Goal: Transaction & Acquisition: Purchase product/service

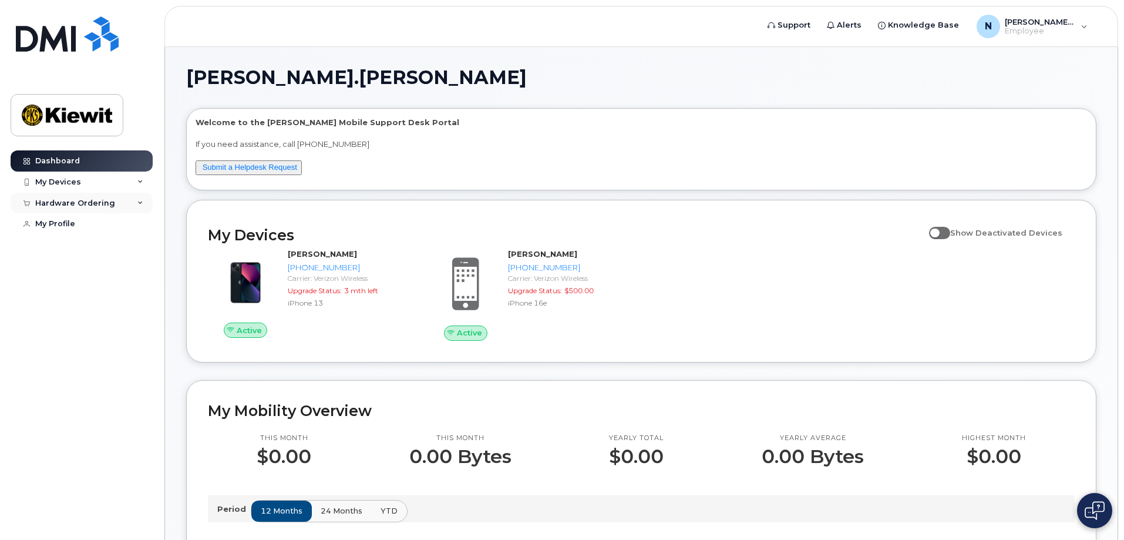
click at [138, 199] on div "Hardware Ordering" at bounding box center [82, 203] width 142 height 21
click at [71, 245] on div "New Order" at bounding box center [63, 246] width 45 height 11
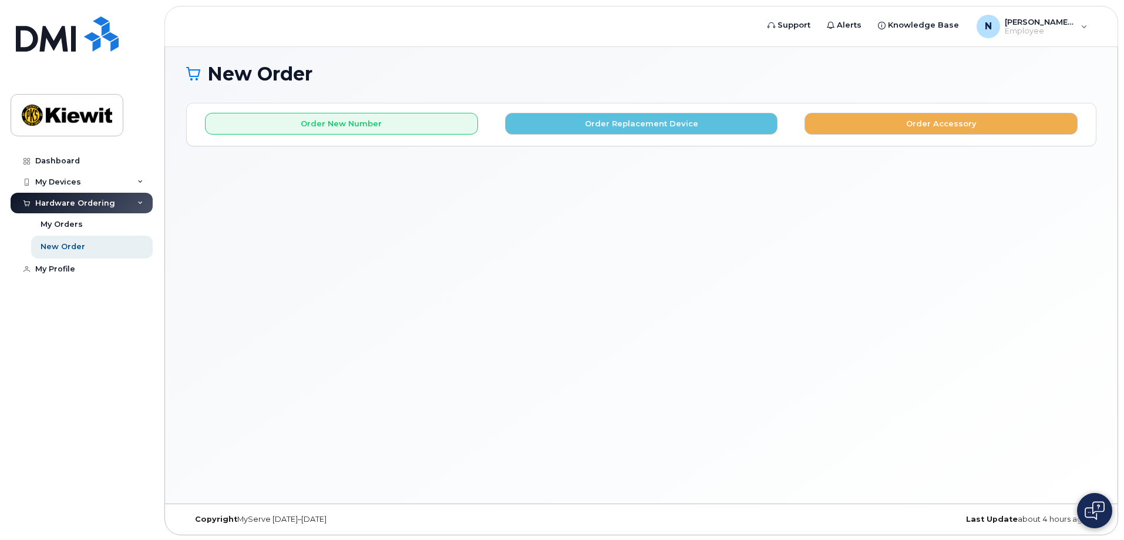
scroll to position [6, 0]
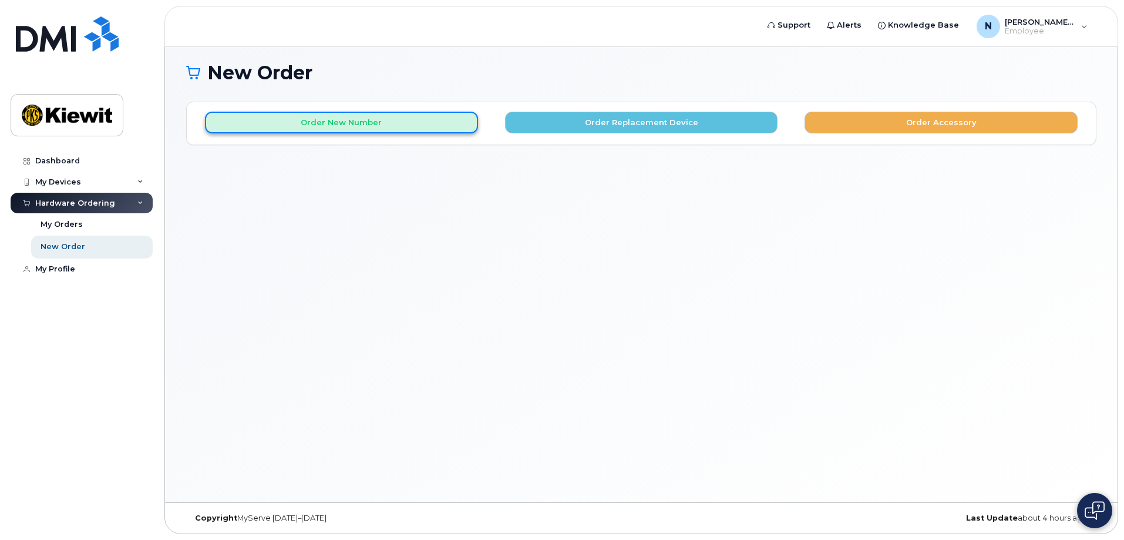
click at [343, 122] on button "Order New Number" at bounding box center [341, 123] width 273 height 22
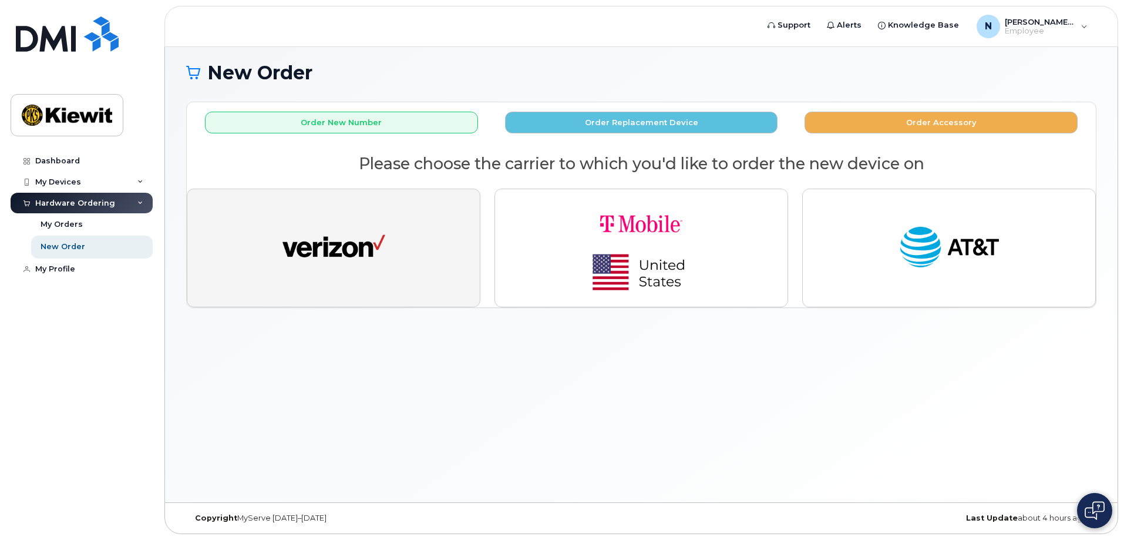
click at [363, 240] on img "button" at bounding box center [334, 247] width 103 height 53
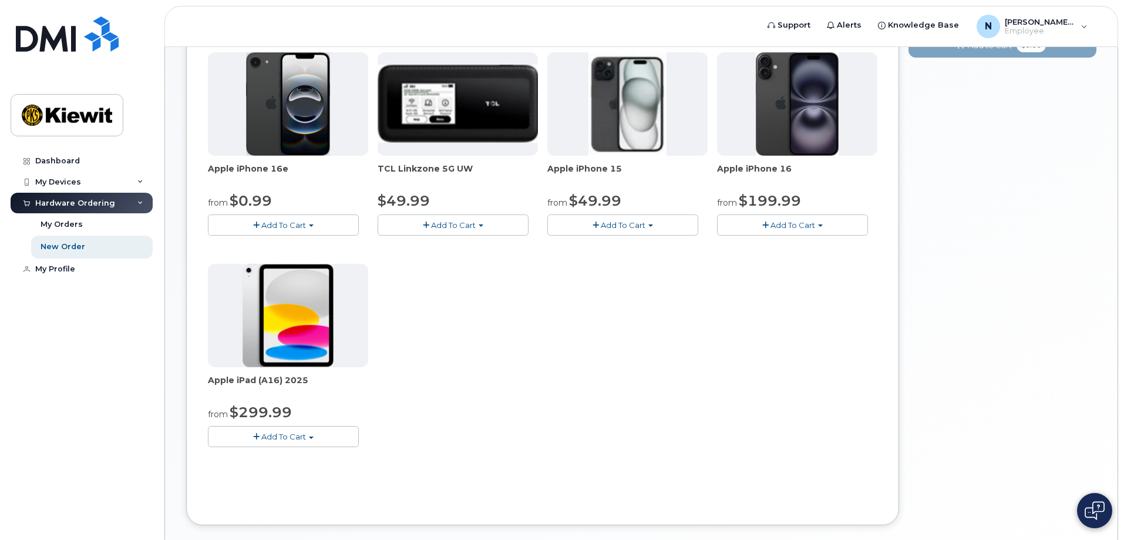
scroll to position [182, 0]
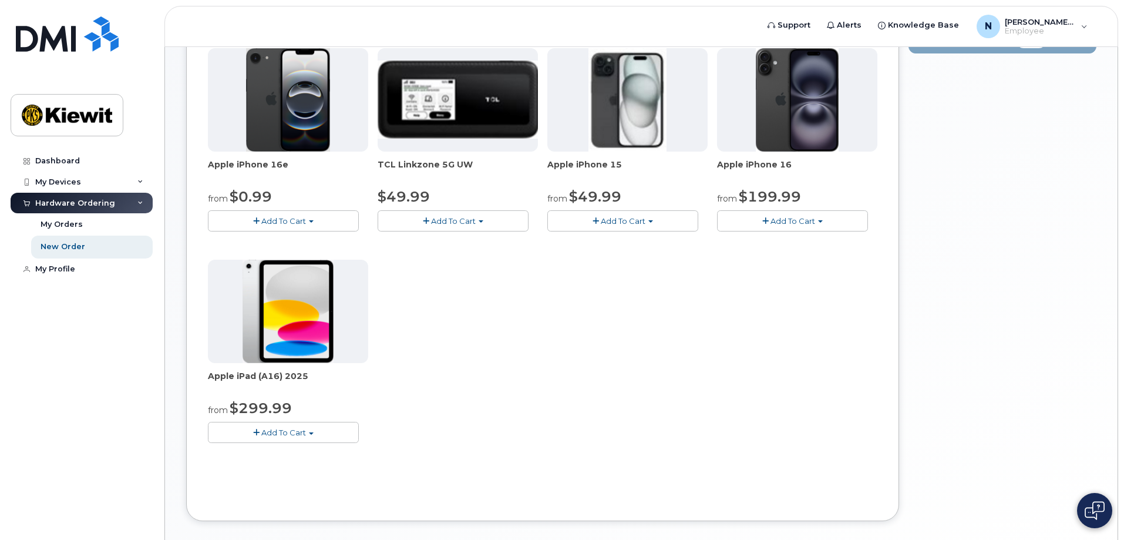
click at [295, 429] on span "Add To Cart" at bounding box center [283, 432] width 45 height 9
click at [317, 447] on link "$299.99 - 2 Year Activation (128GB)" at bounding box center [292, 454] width 162 height 15
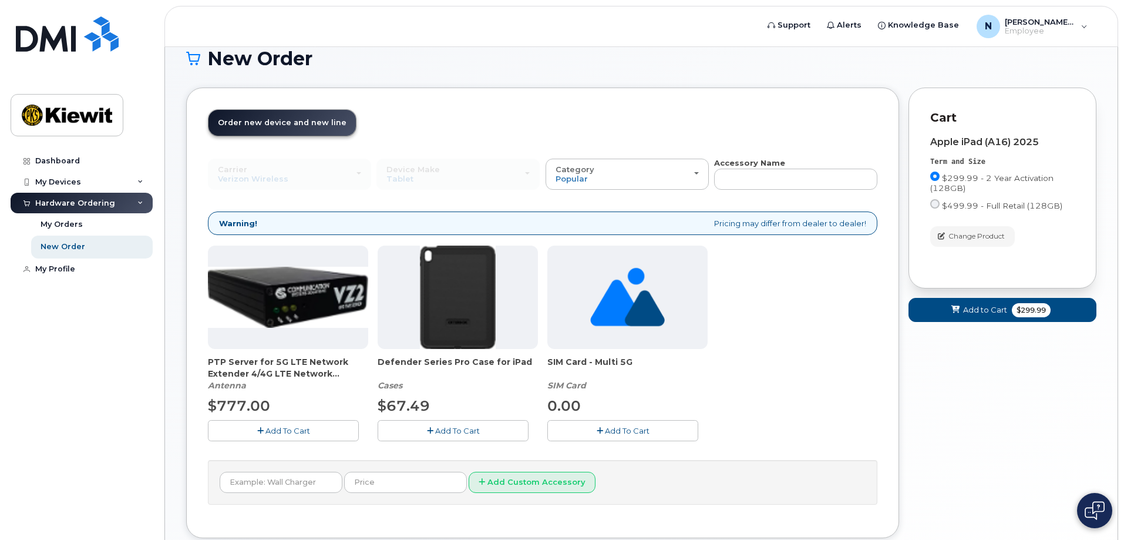
scroll to position [65, 0]
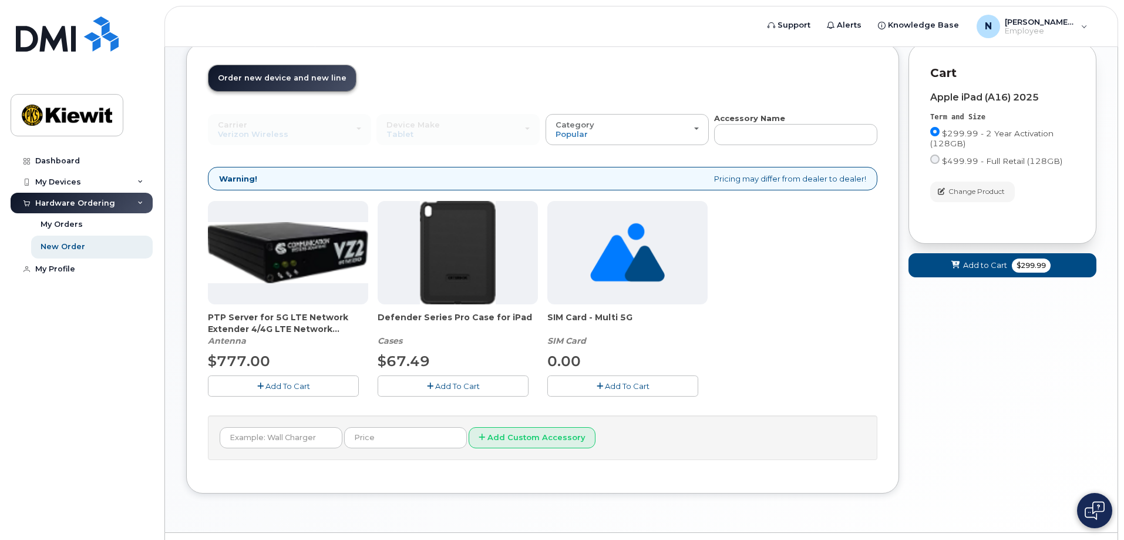
click at [450, 383] on span "Add To Cart" at bounding box center [457, 385] width 45 height 9
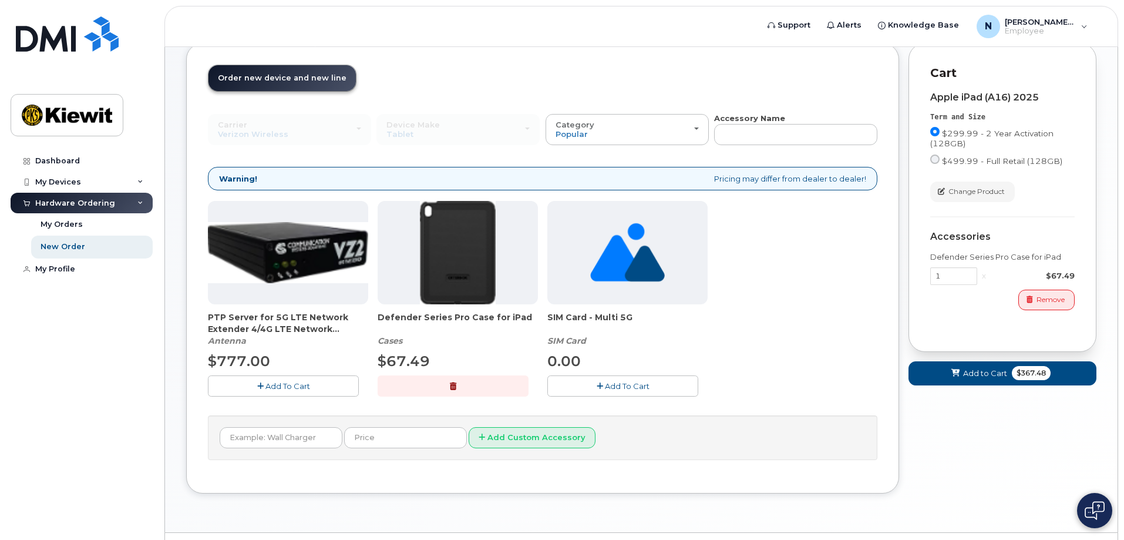
click at [621, 383] on span "Add To Cart" at bounding box center [627, 385] width 45 height 9
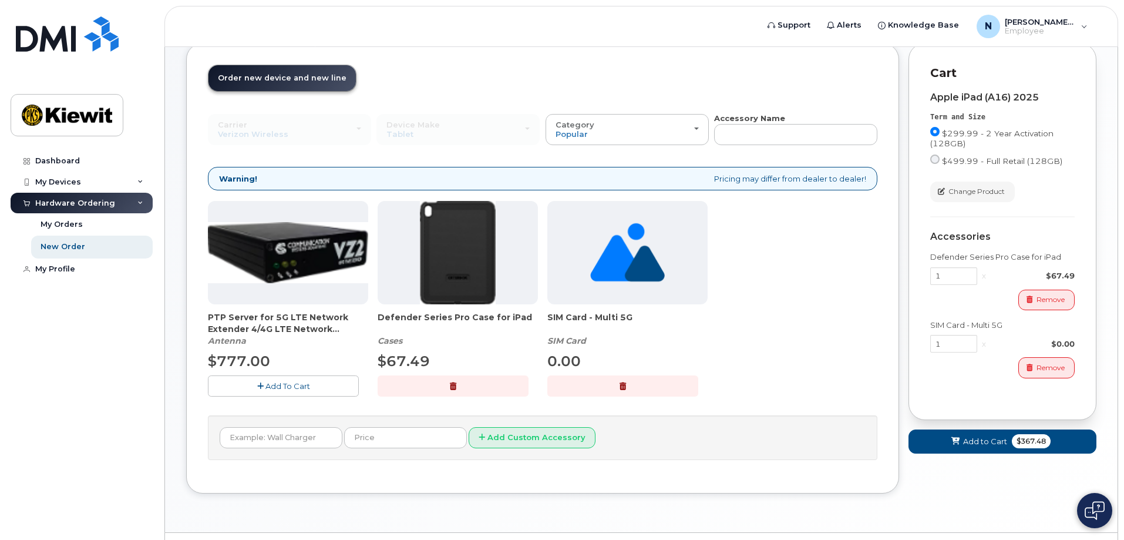
scroll to position [95, 0]
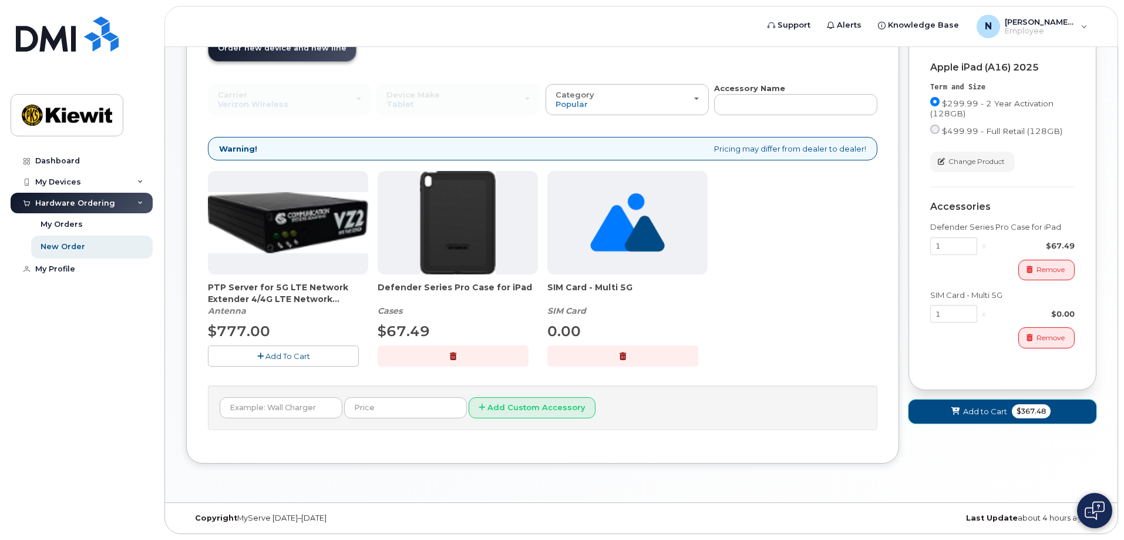
click at [962, 405] on button "Add to Cart $367.48" at bounding box center [1003, 411] width 188 height 24
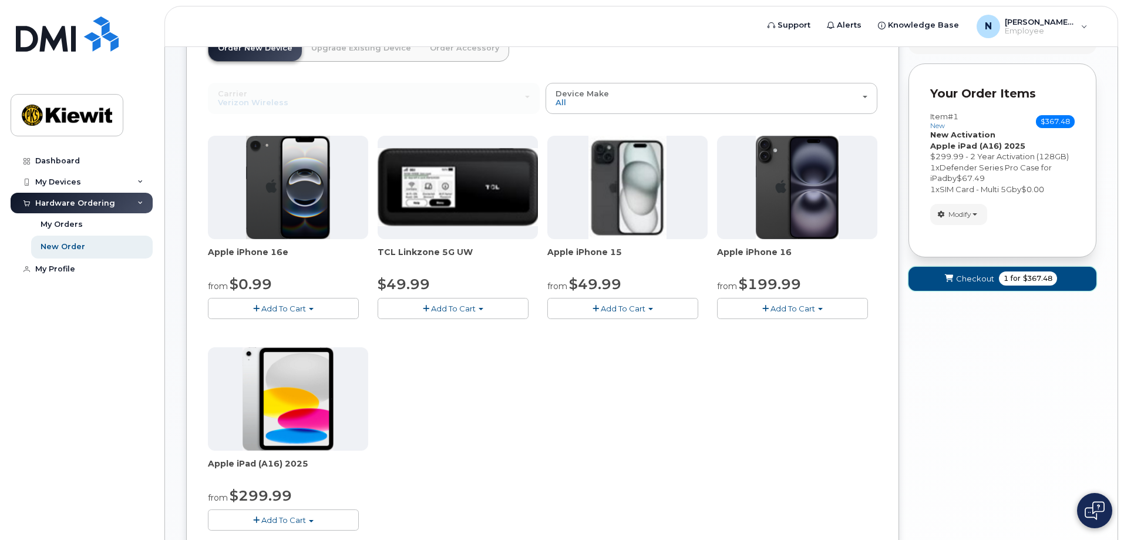
click at [971, 275] on span "Checkout" at bounding box center [975, 278] width 38 height 11
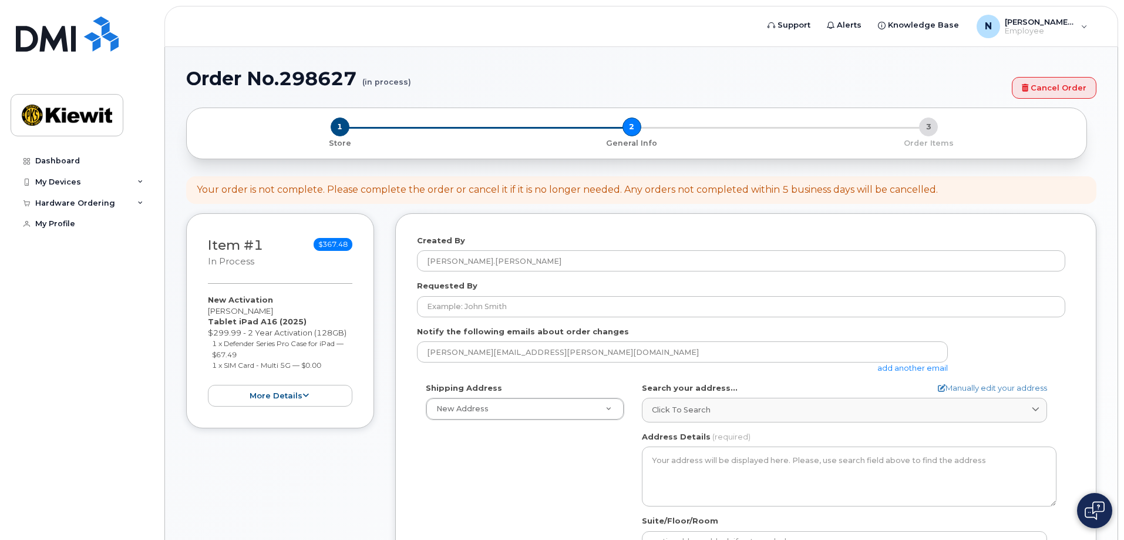
select select
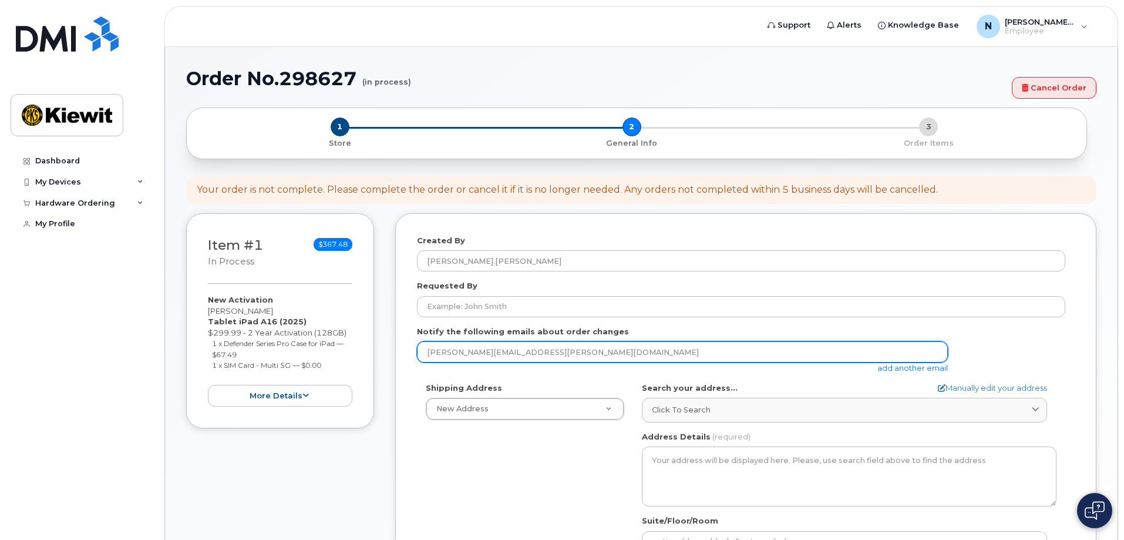
drag, startPoint x: 559, startPoint y: 351, endPoint x: 377, endPoint y: 347, distance: 182.2
click at [377, 347] on div "Item #1 in process $367.48 New Activation Nancy Bilek Tablet iPad A16 (2025) $2…" at bounding box center [641, 467] width 911 height 509
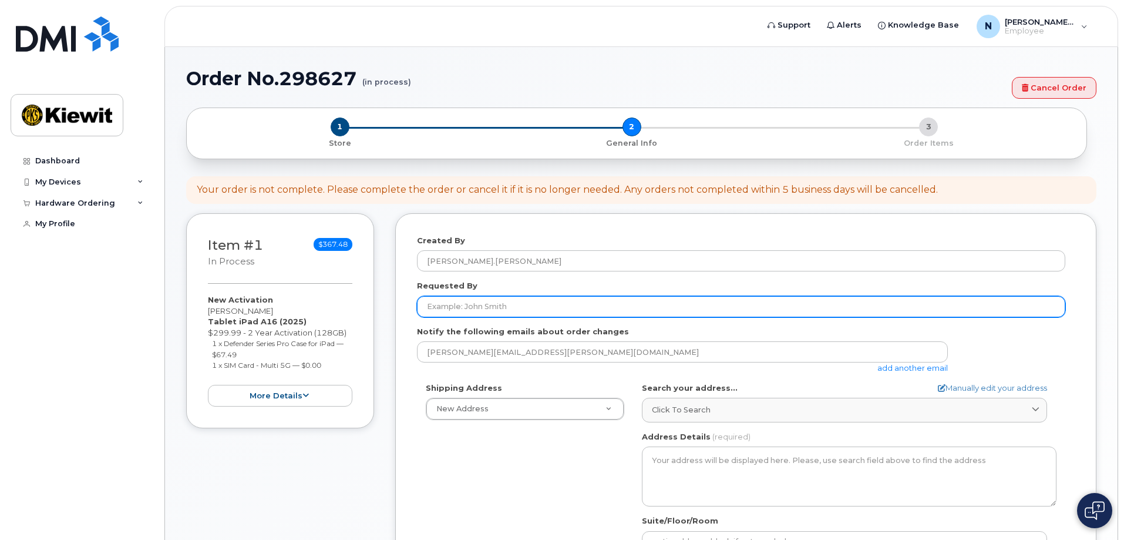
click at [435, 306] on input "Requested By" at bounding box center [741, 306] width 649 height 21
type input "l"
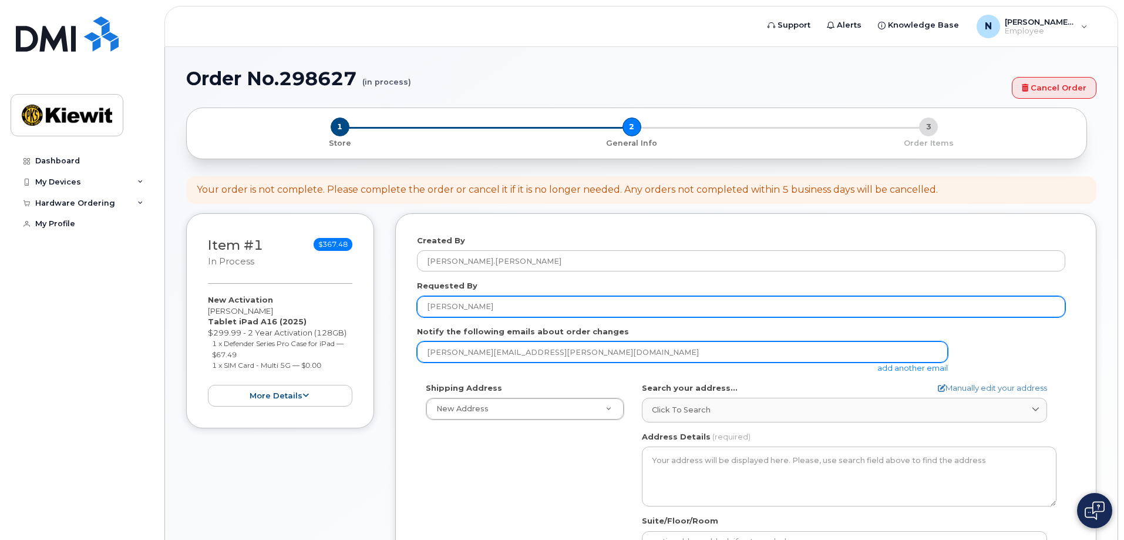
type input "[PERSON_NAME]"
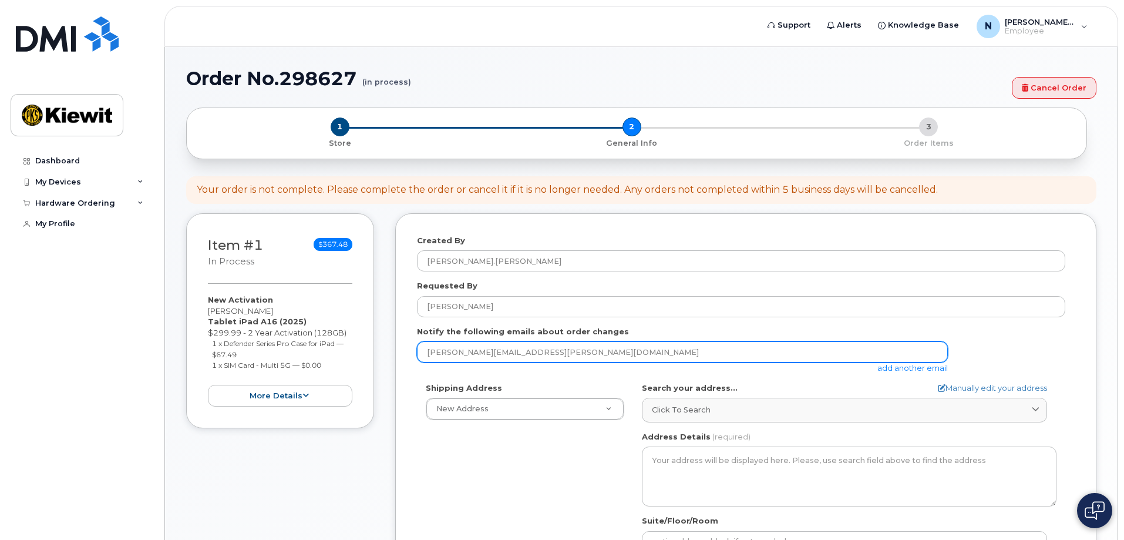
click at [427, 352] on input "nancy.bilek@continental-fire.com" at bounding box center [682, 351] width 531 height 21
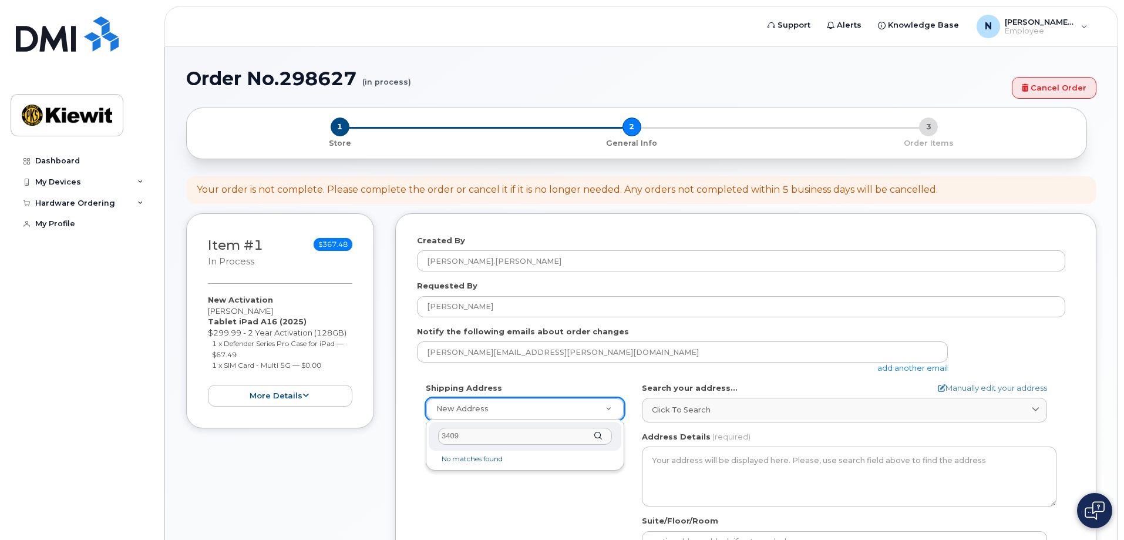
drag, startPoint x: 452, startPoint y: 380, endPoint x: 484, endPoint y: 435, distance: 64.0
click at [484, 435] on input "3409" at bounding box center [525, 436] width 174 height 17
type input "3409 Pear Streer"
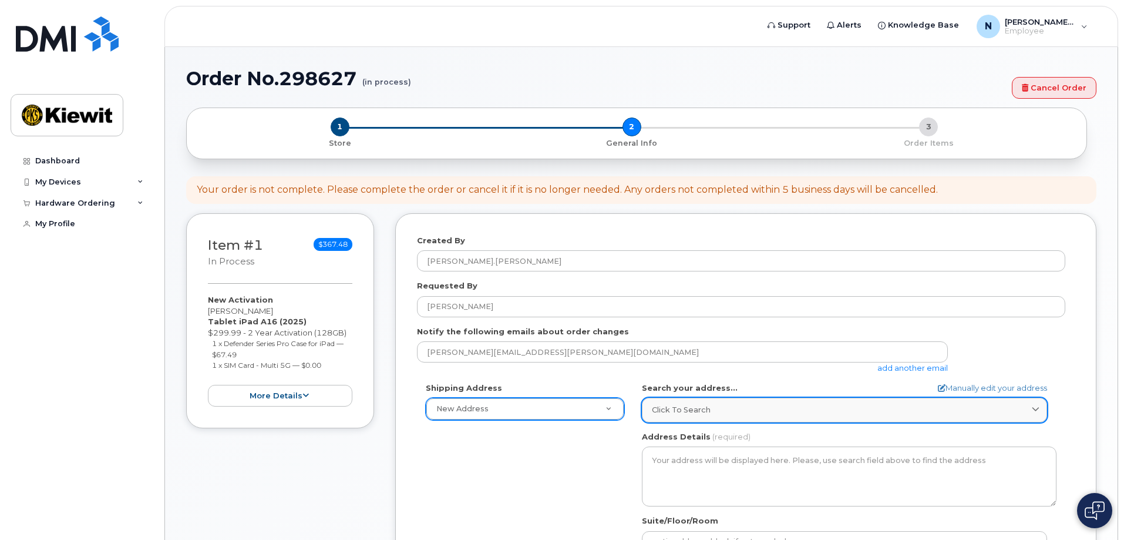
click at [662, 407] on span "Click to search" at bounding box center [681, 409] width 59 height 11
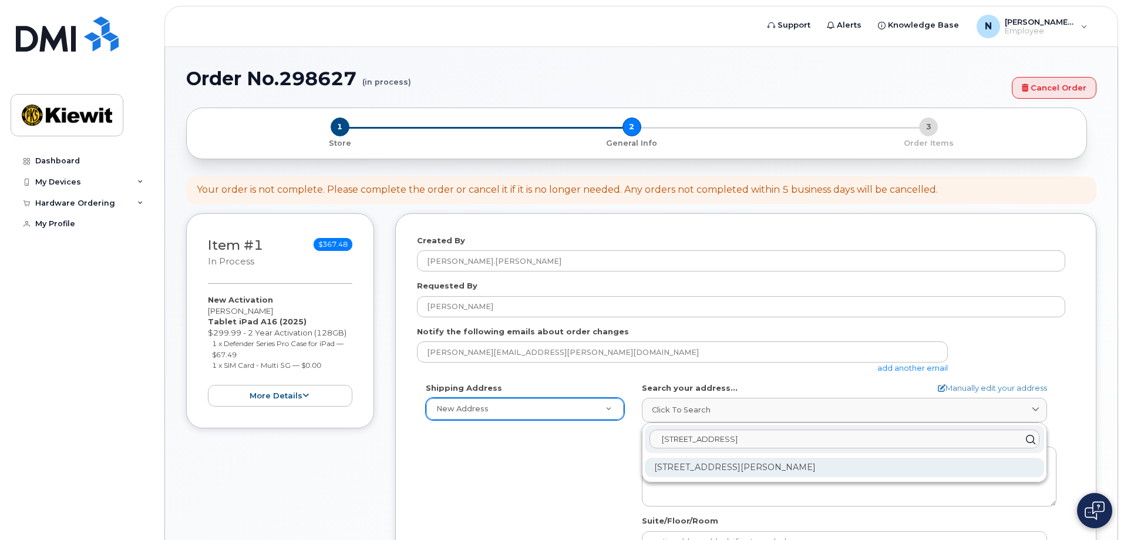
type input "3409 Pear ST"
click at [743, 458] on div "3409 Pear St Saint Joseph MO 64503-4003" at bounding box center [844, 467] width 399 height 19
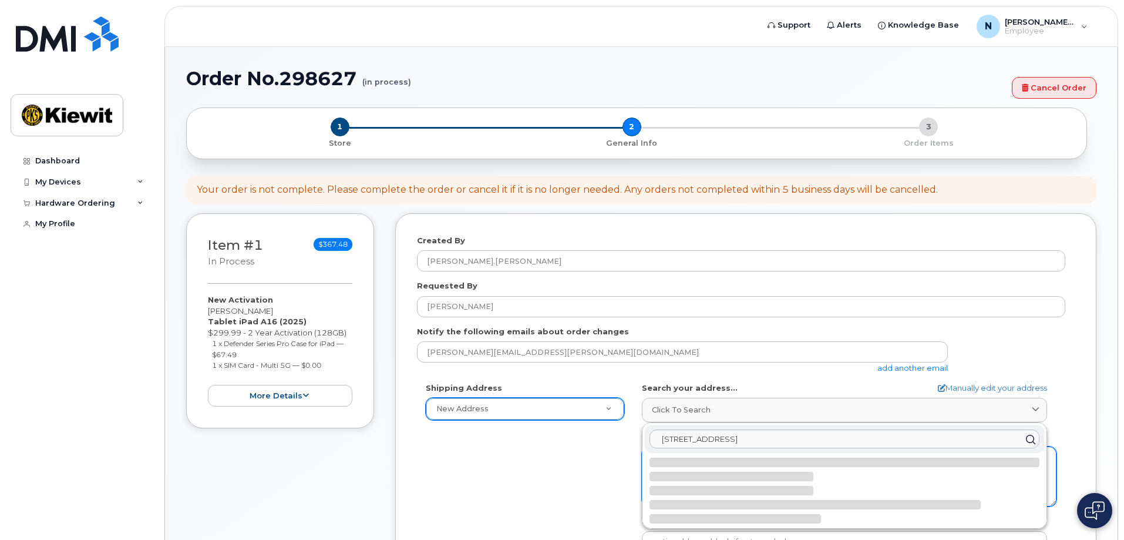
select select
type textarea "3409 Pear St SAINT JOSEPH MO 64503-4003 UNITED STATES"
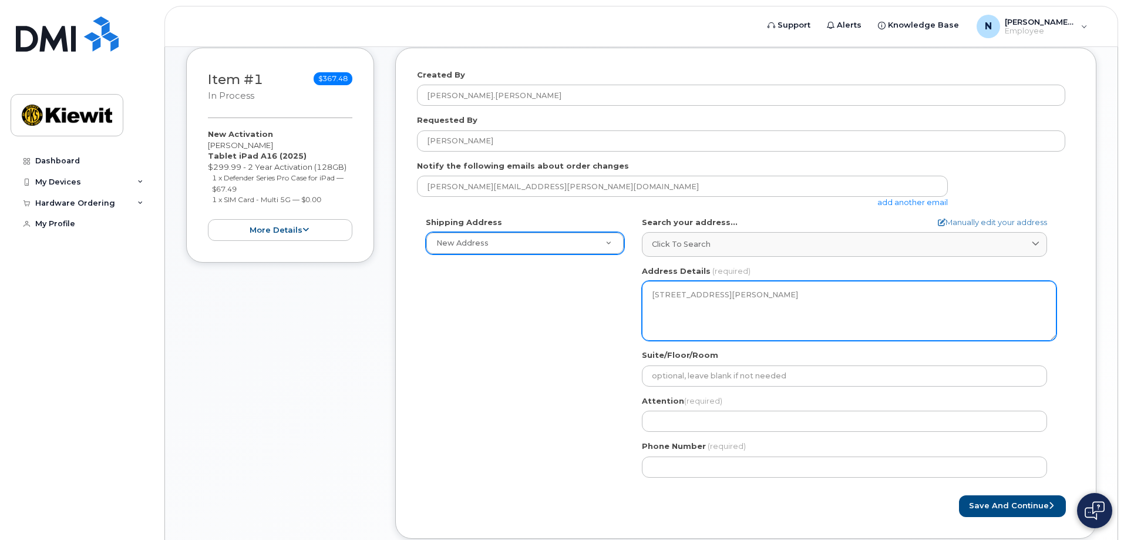
scroll to position [176, 0]
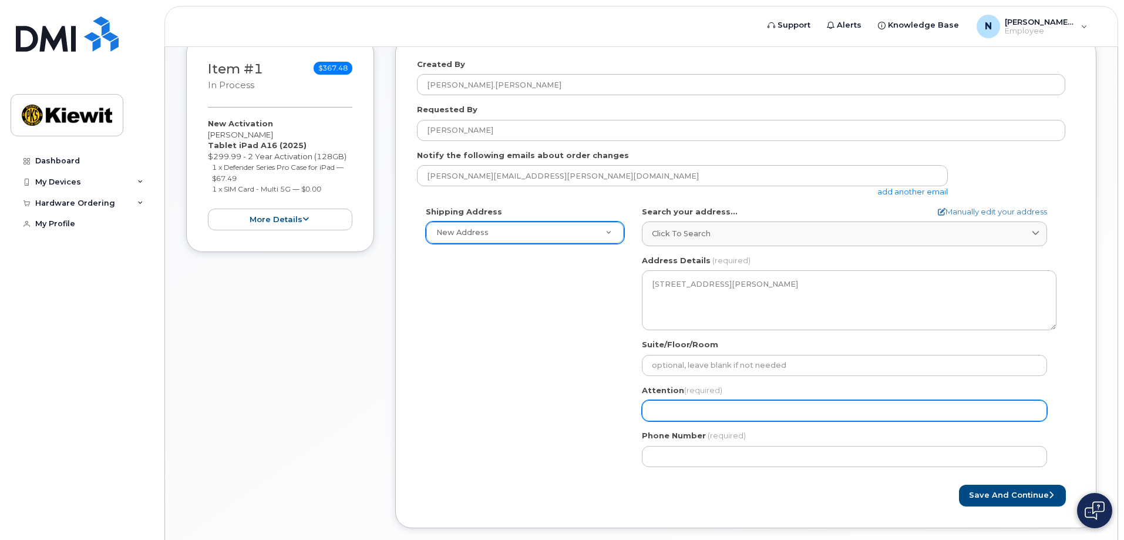
click at [659, 407] on input "Attention (required)" at bounding box center [844, 410] width 405 height 21
select select
type input "B"
select select
type input "Br"
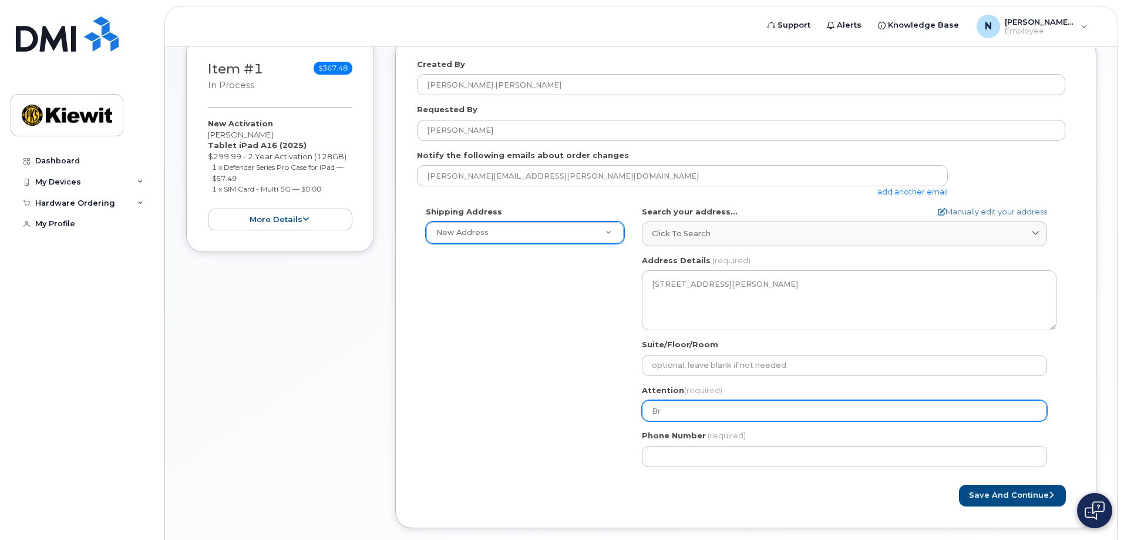
select select
type input "Bri"
select select
type input "Bria"
select select
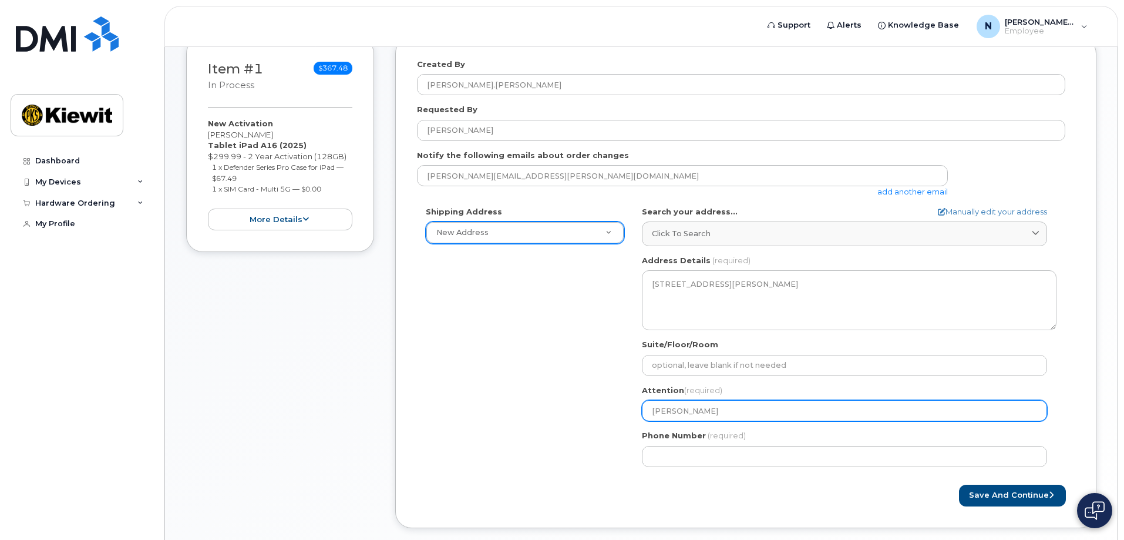
type input "Brian"
select select
type input "Brian HU"
select select
type input "Brian HUn"
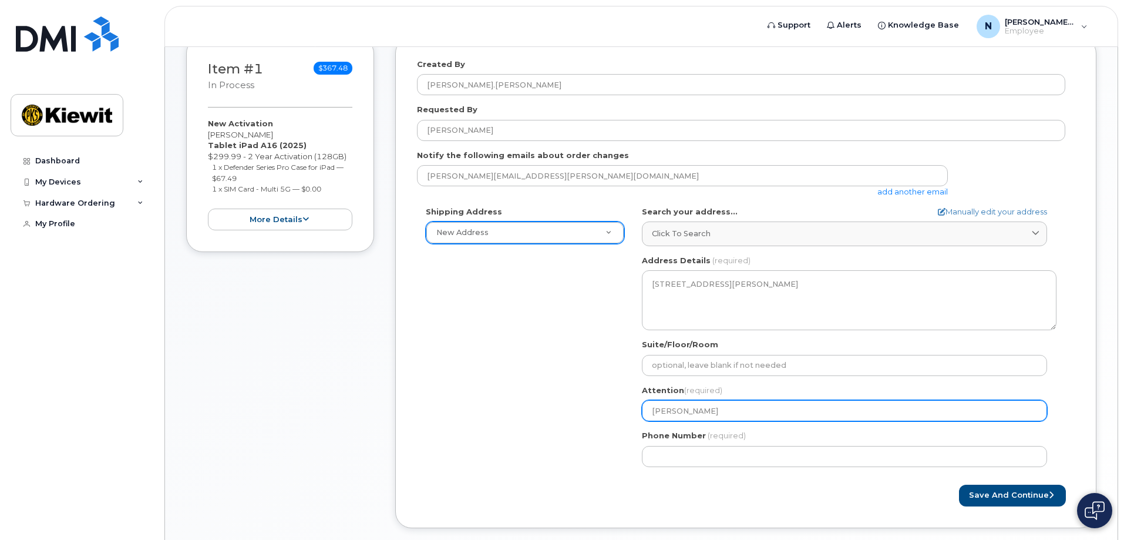
select select
type input "Brian HUnt"
select select
type input "Brian HUnte"
select select
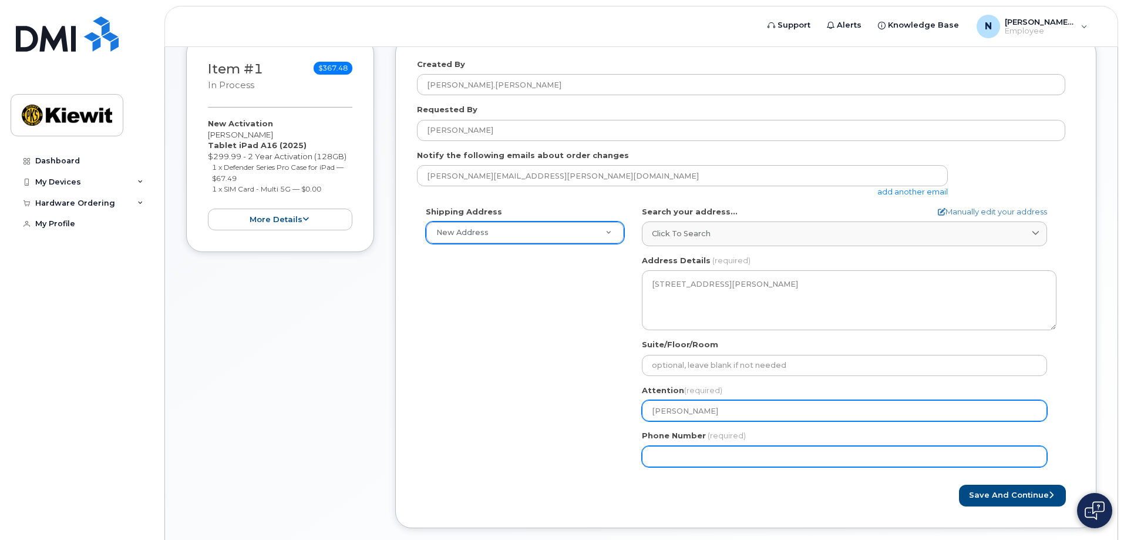
type input "Brian HUnter"
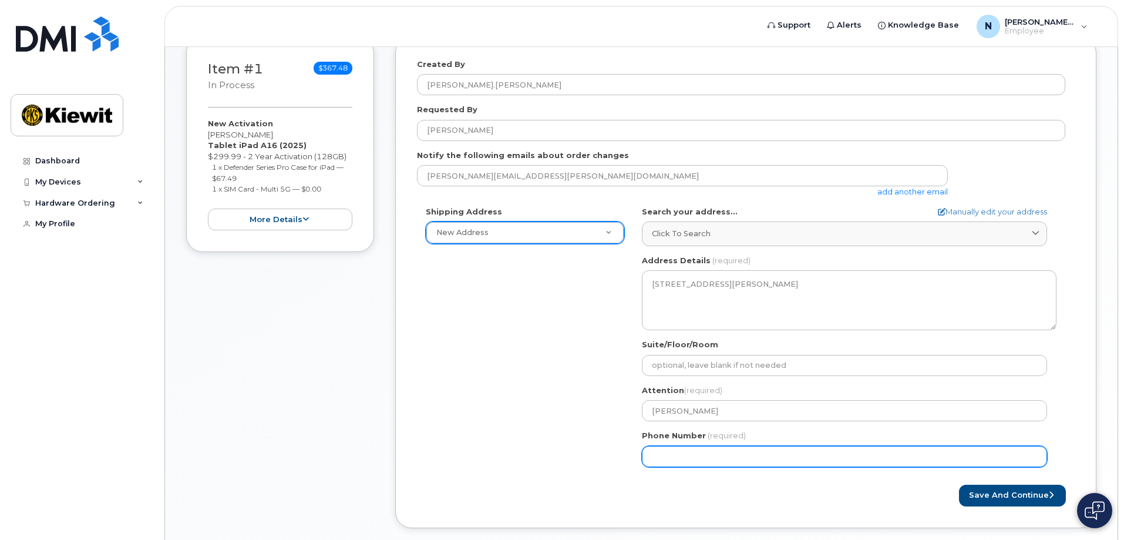
click at [666, 458] on input "Phone Number" at bounding box center [844, 456] width 405 height 21
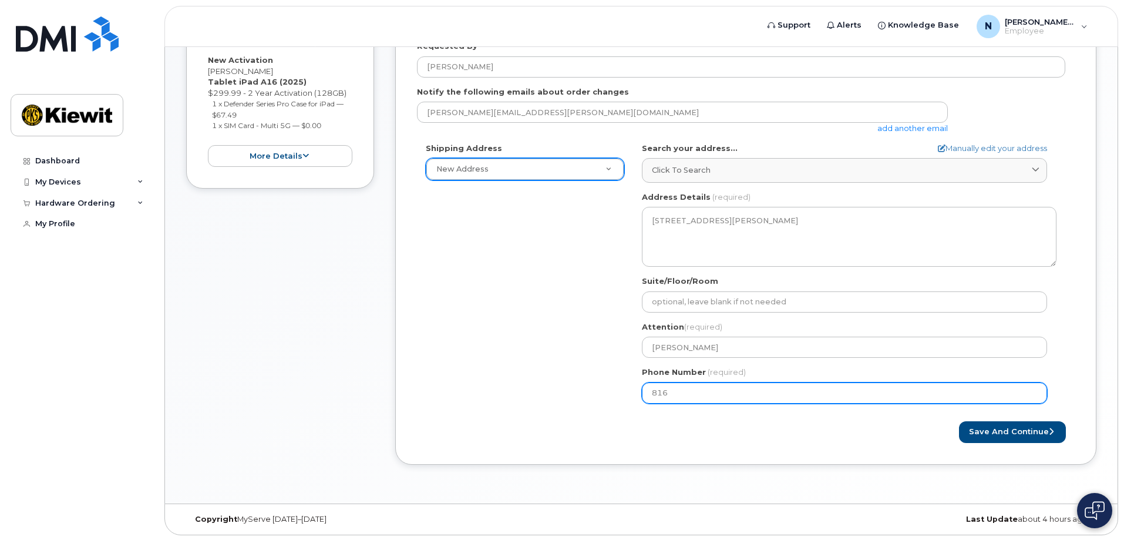
scroll to position [241, 0]
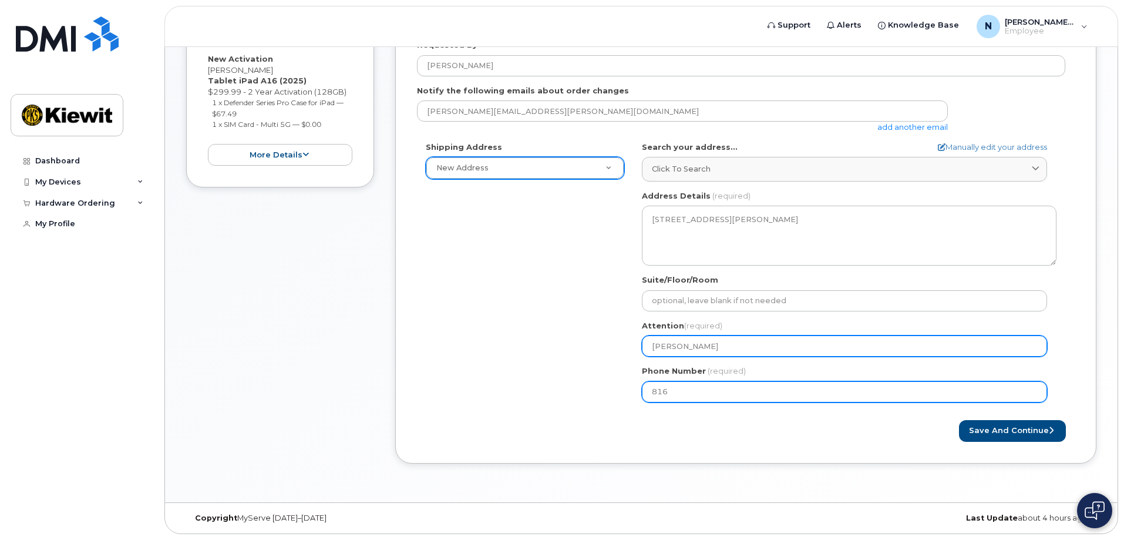
type input "816"
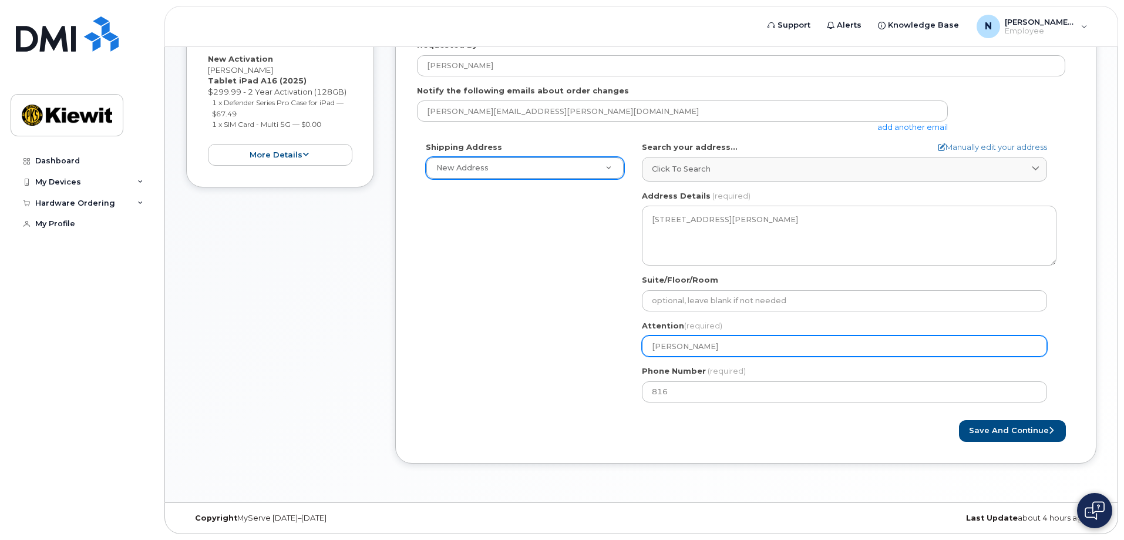
drag, startPoint x: 704, startPoint y: 345, endPoint x: 612, endPoint y: 342, distance: 92.8
click at [612, 342] on div "Shipping Address New Address New Address 4518 S 133RD ST MO Saint Joseph Search…" at bounding box center [741, 277] width 649 height 270
select select
type input "L"
select select
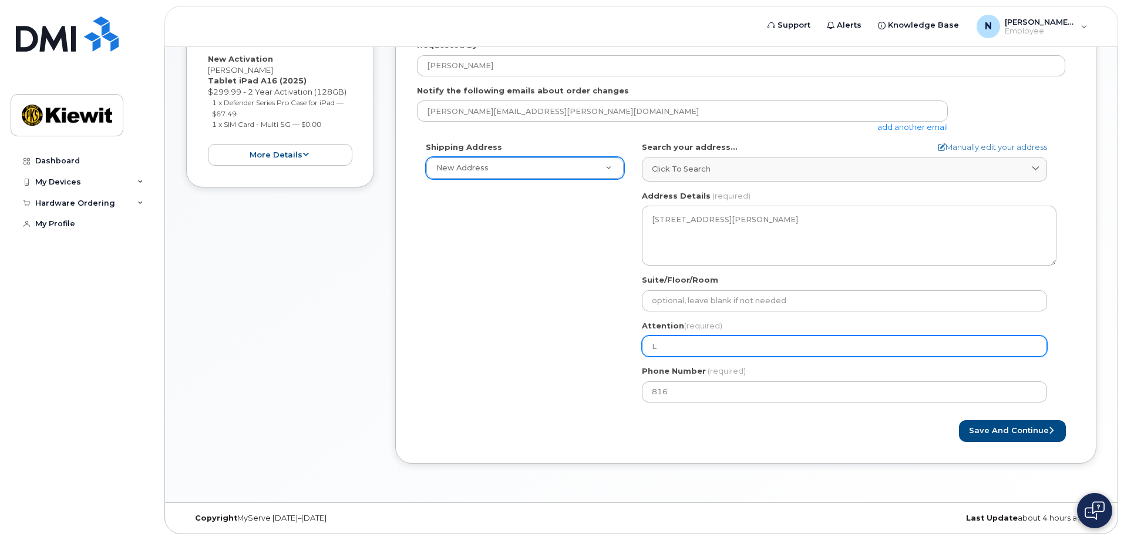
type input "Lr"
select select
type input "Lro"
select select
type input "Lr"
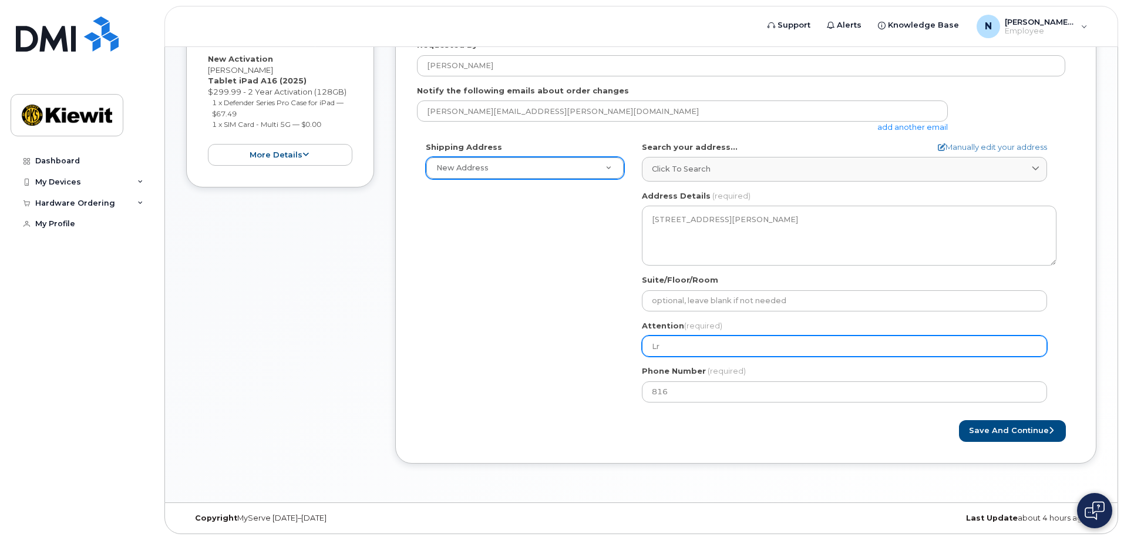
select select
type input "L"
select select
type input "Lo"
select select
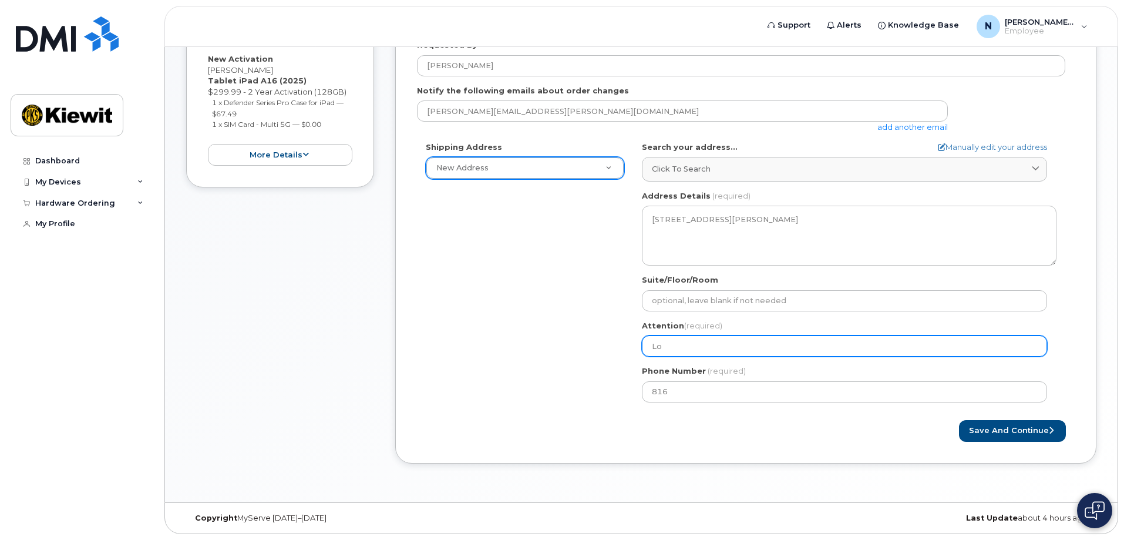
type input "Loe"
select select
type input "Loer"
select select
type input "Loern"
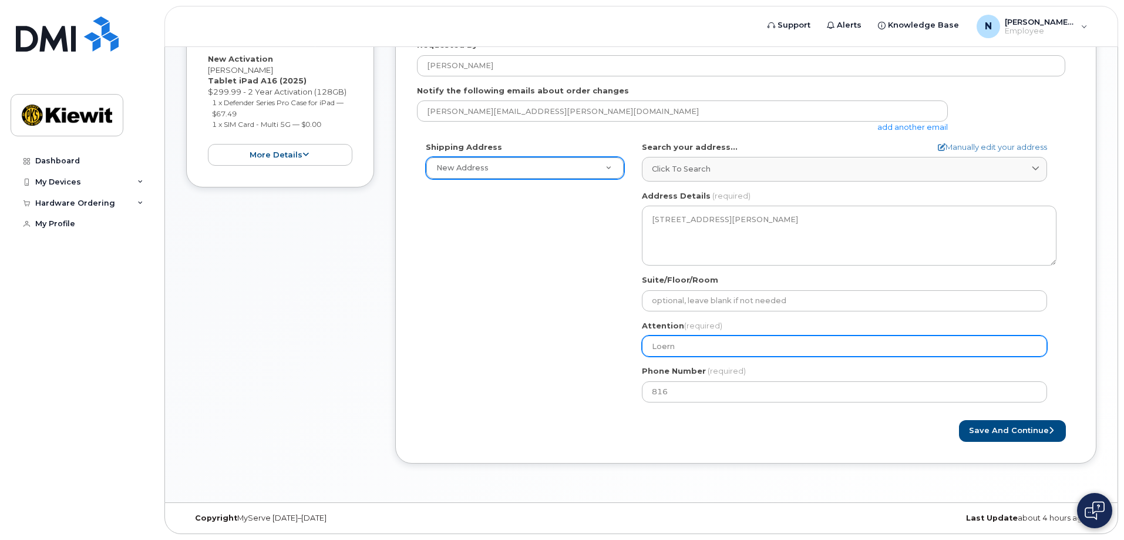
select select
type input "Loern B"
select select
type input "Loern BL"
select select
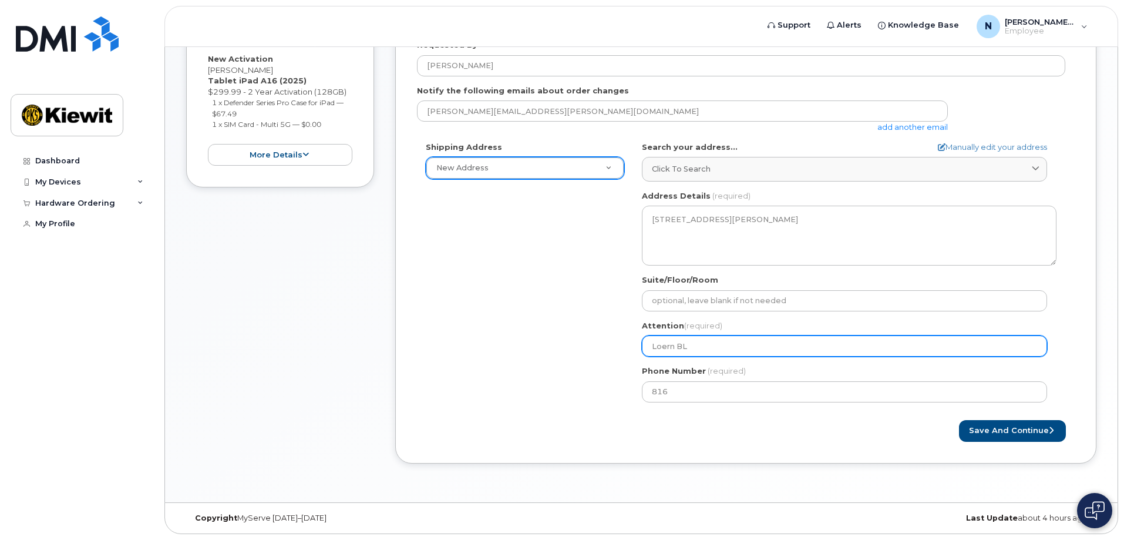
type input "Loern BLo"
select select
type input "Loern BLoc"
select select
type input "Loern BLock"
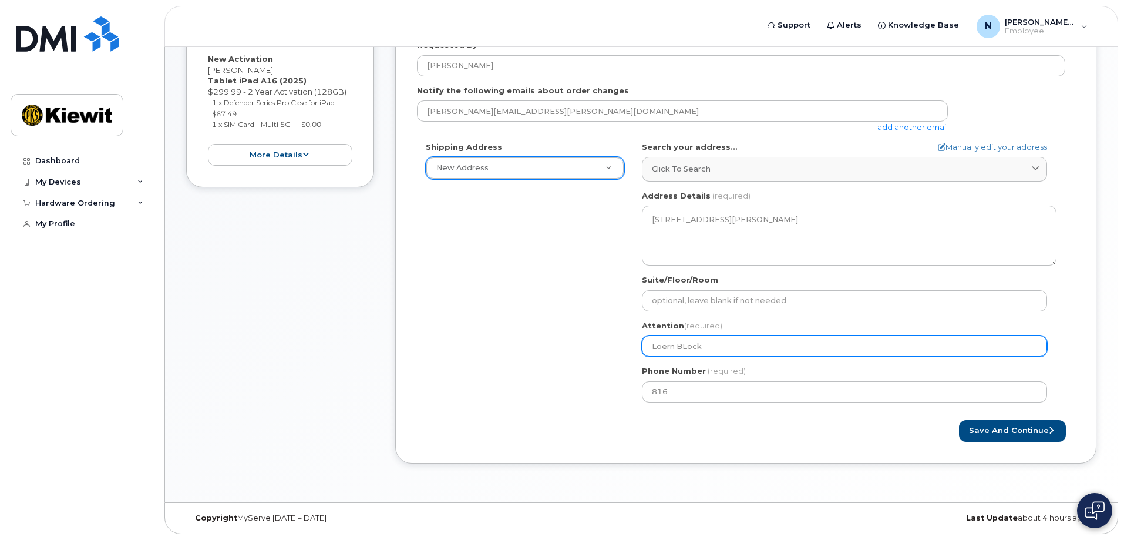
click at [663, 344] on input "Loern BLock" at bounding box center [844, 345] width 405 height 21
select select
type input "Lorern BLock"
select select
type input "Loreern BLock"
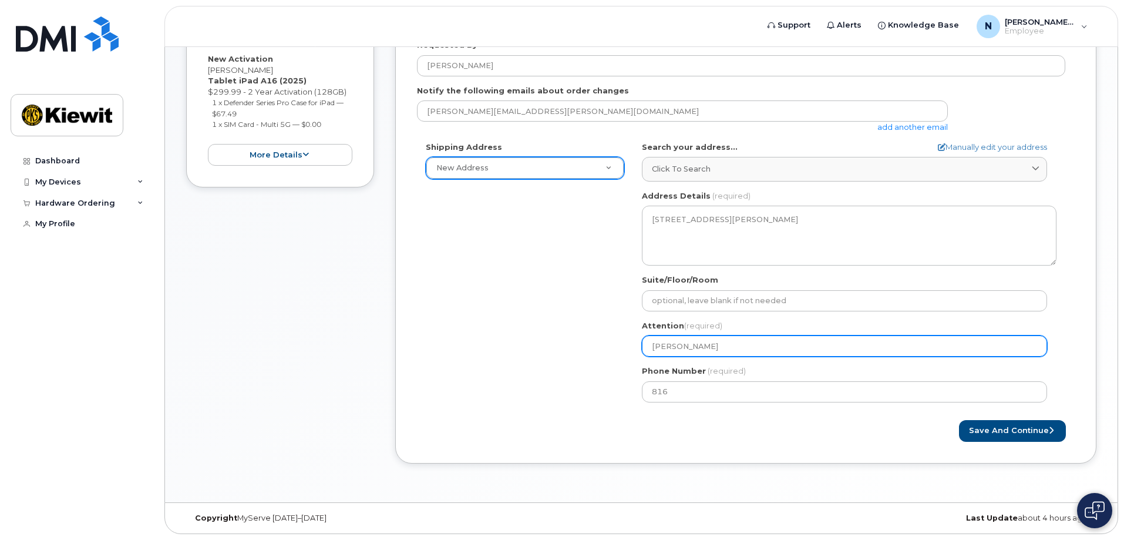
select select
type input "Lorenern BLock"
select select
type input "Lorenrn BLock"
select select
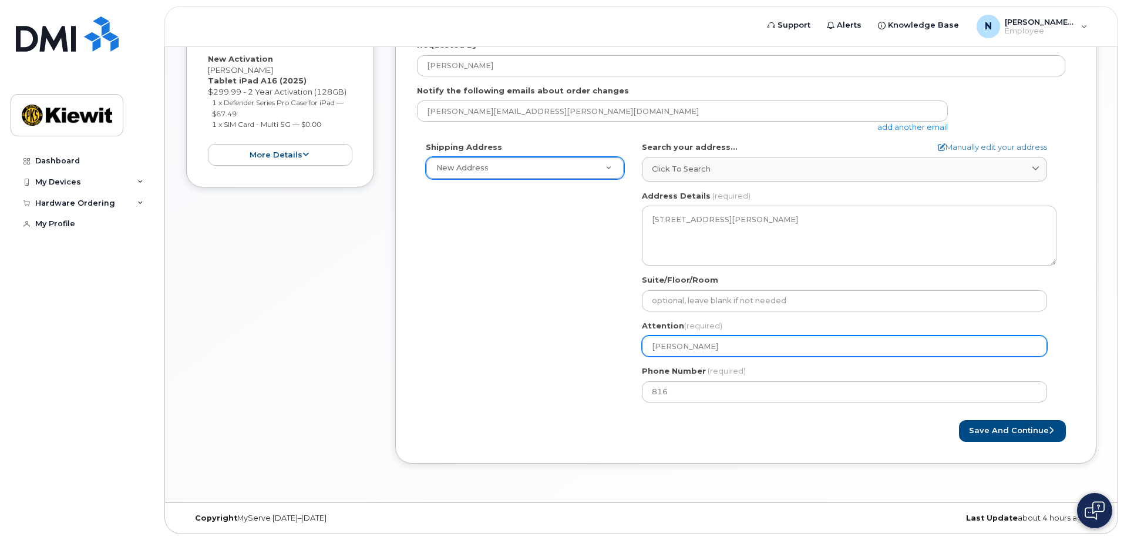
type input "Lorenn BLock"
select select
type input "Loren BLock"
click at [683, 345] on input "Loren BLock" at bounding box center [844, 345] width 405 height 21
select select
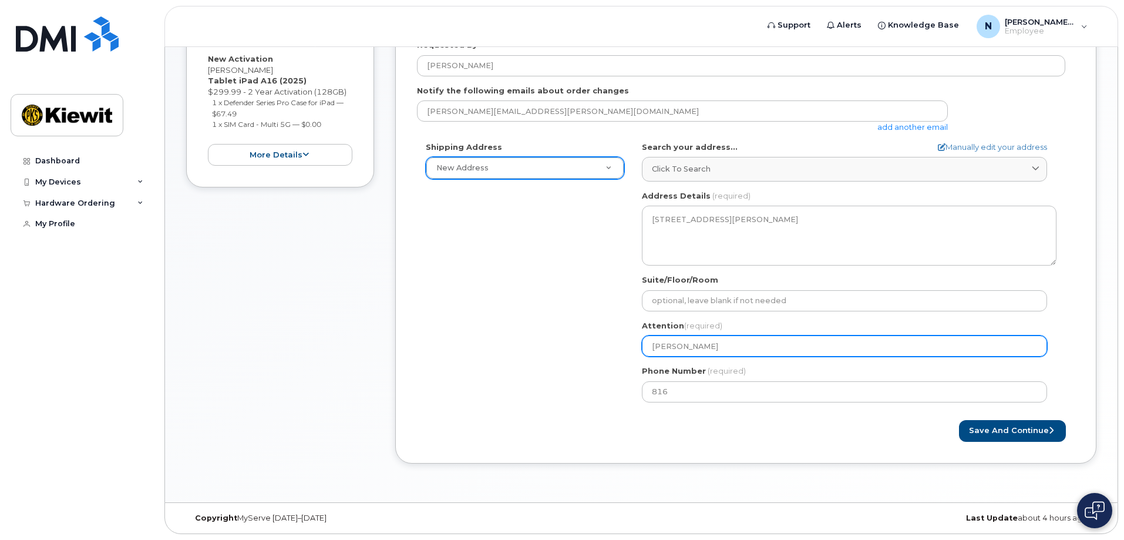
type input "Loren BlLock"
select select
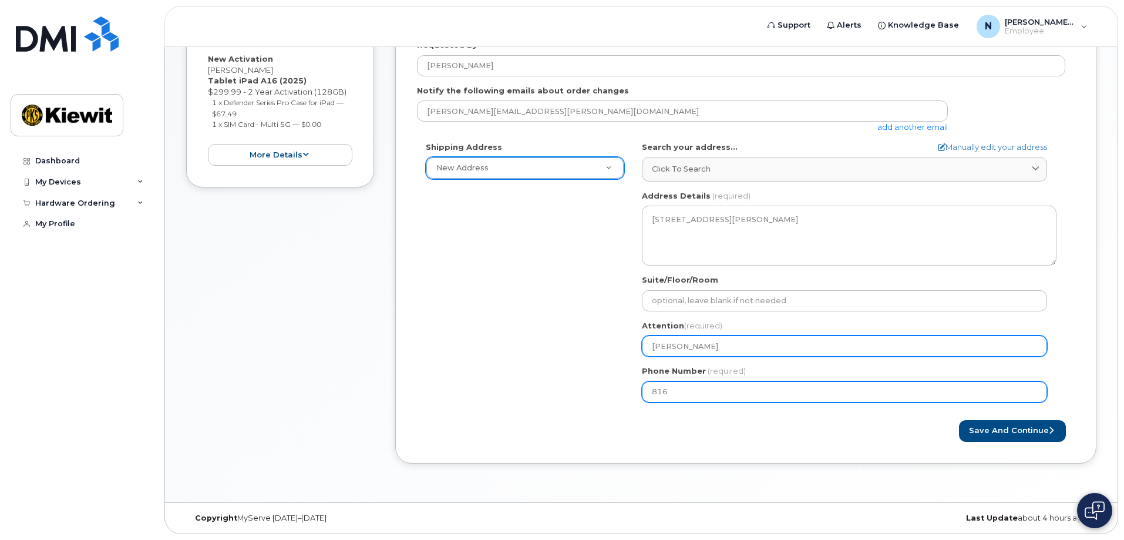
type input "[PERSON_NAME]"
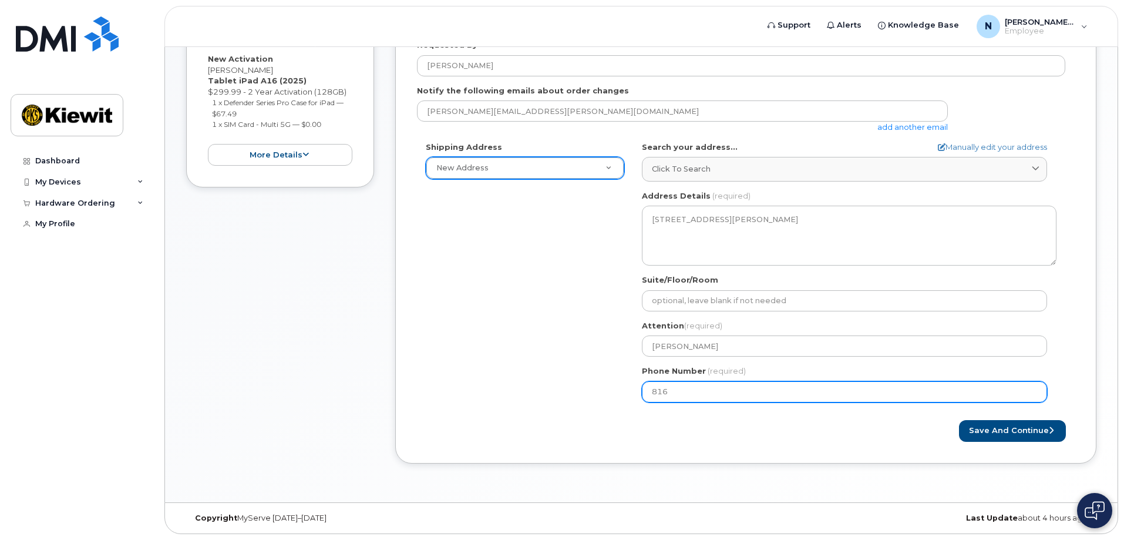
click at [676, 392] on input "816" at bounding box center [844, 391] width 405 height 21
type input "8"
type input "816"
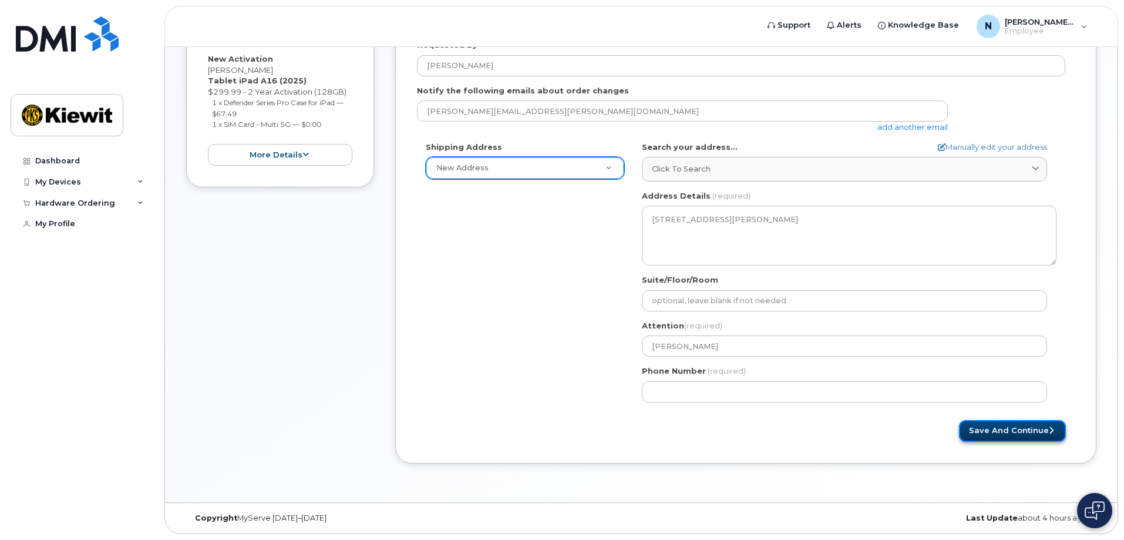
click at [1020, 427] on button "Save and Continue" at bounding box center [1012, 431] width 107 height 22
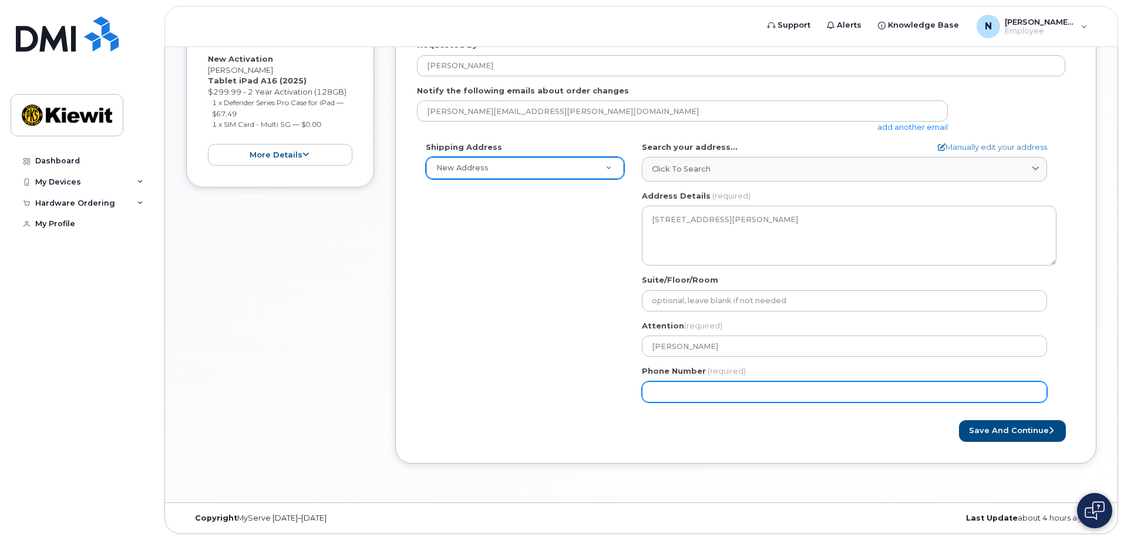
click at [651, 395] on input "Phone Number" at bounding box center [844, 391] width 405 height 21
type input "816"
click at [667, 392] on input "Phone Number" at bounding box center [844, 391] width 405 height 21
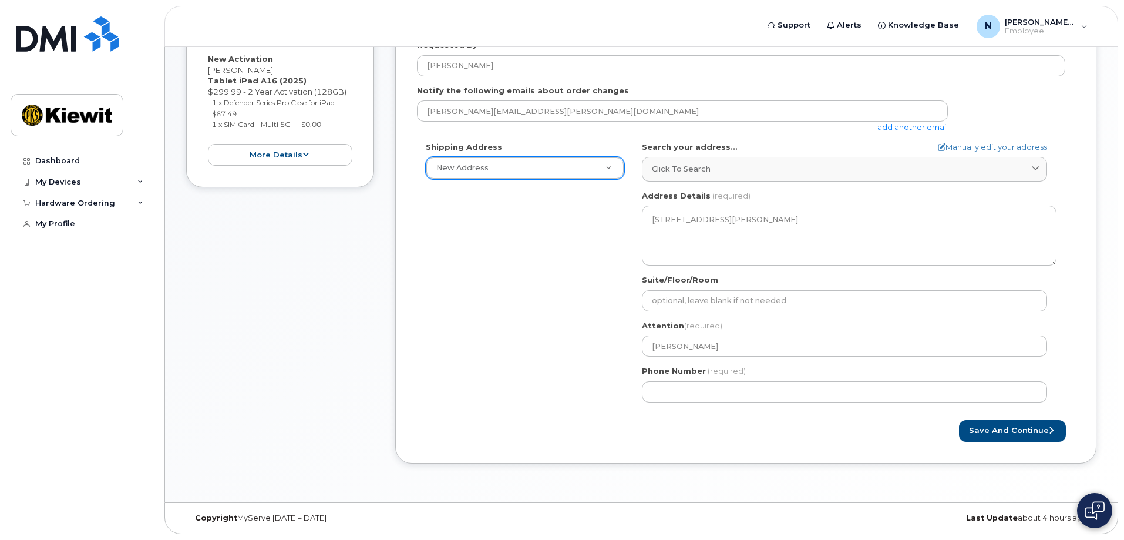
click at [618, 496] on div "Order No.298627 (in process) Cancel Order × Share This Order If you want to all…" at bounding box center [641, 154] width 953 height 696
click at [992, 429] on button "Save and Continue" at bounding box center [1012, 431] width 107 height 22
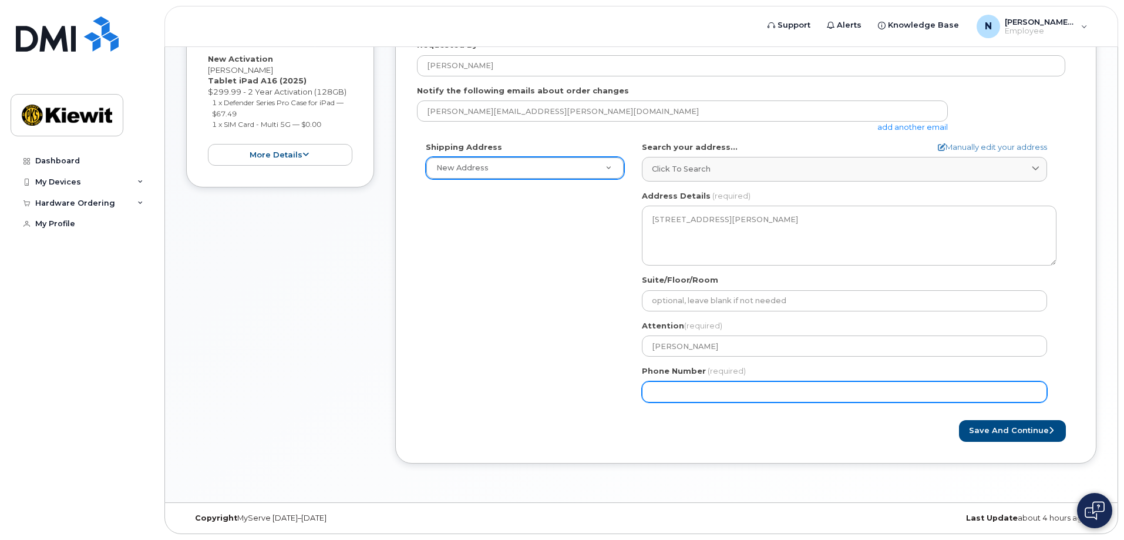
click at [679, 392] on input "Phone Number" at bounding box center [844, 391] width 405 height 21
type input "816262085"
select select
type input "8162620852"
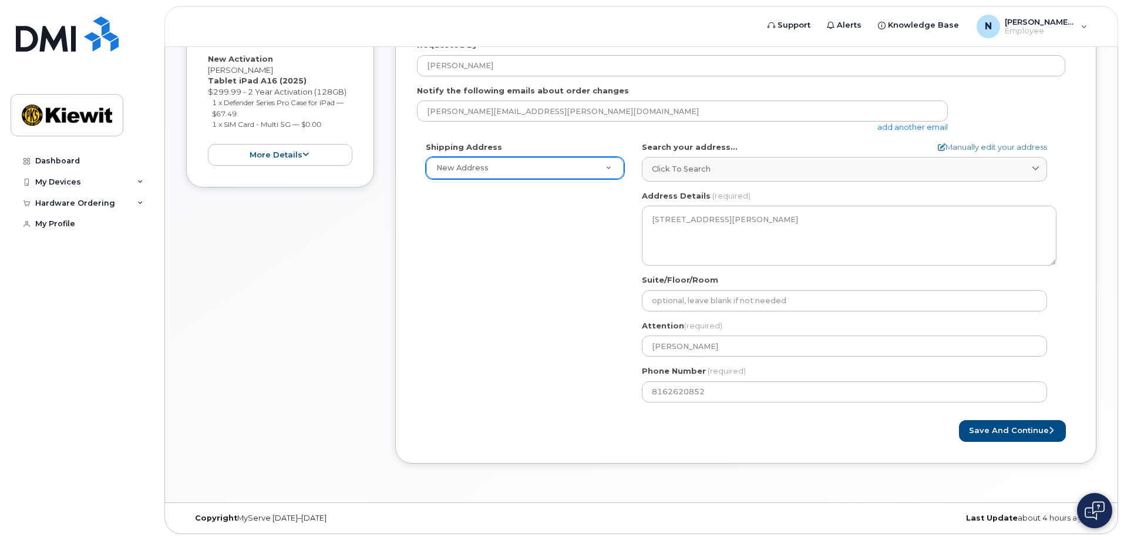
click at [736, 504] on div "Copyright MyServe 2011–2025 Last Update about 4 hours ago" at bounding box center [641, 518] width 953 height 31
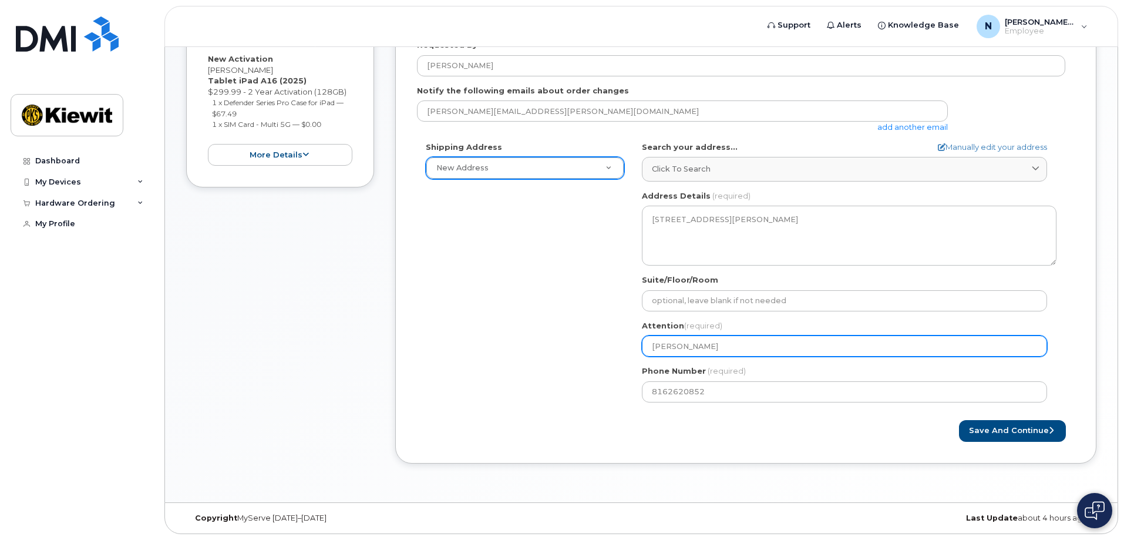
drag, startPoint x: 703, startPoint y: 346, endPoint x: 596, endPoint y: 341, distance: 107.0
click at [596, 341] on div "Shipping Address New Address New Address 4518 S 133RD ST MO Saint Joseph Search…" at bounding box center [741, 277] width 649 height 270
select select
type input "B"
select select
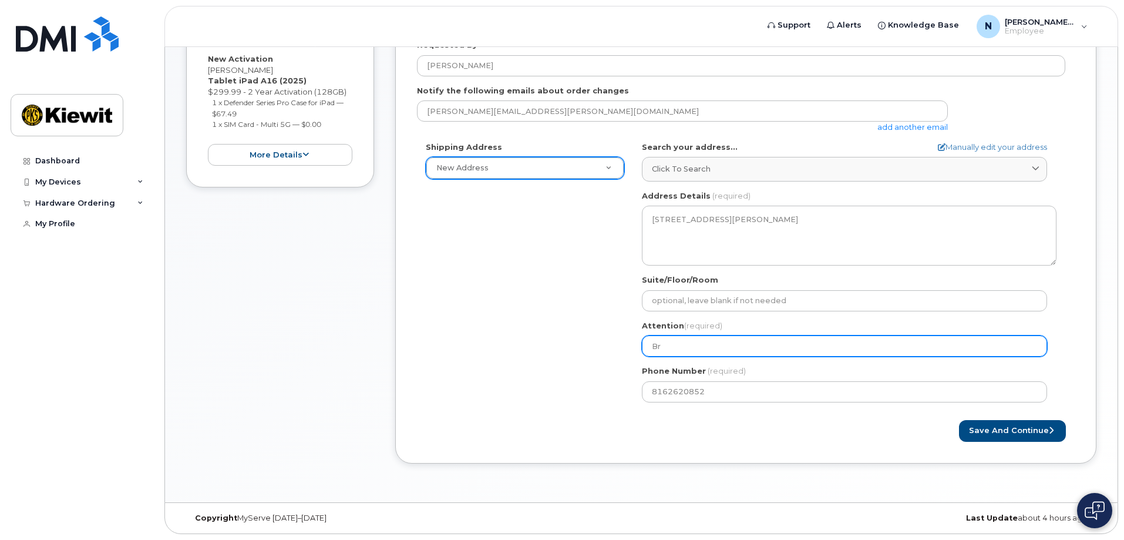
type input "Bri"
select select
type input "Bria"
select select
type input "Brian"
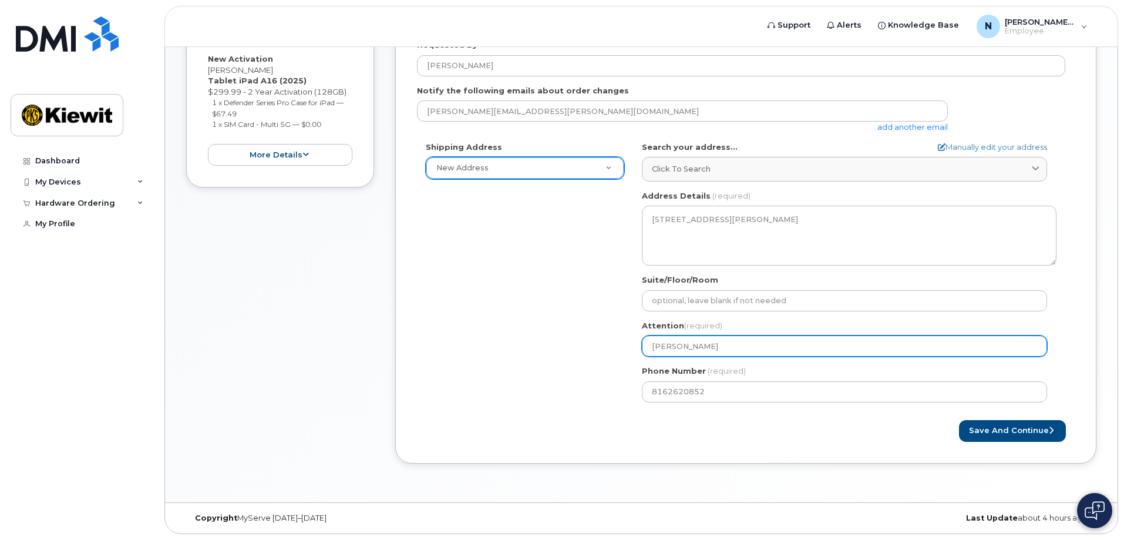
select select
type input "Brian HU"
select select
type input "Brian HUn"
select select
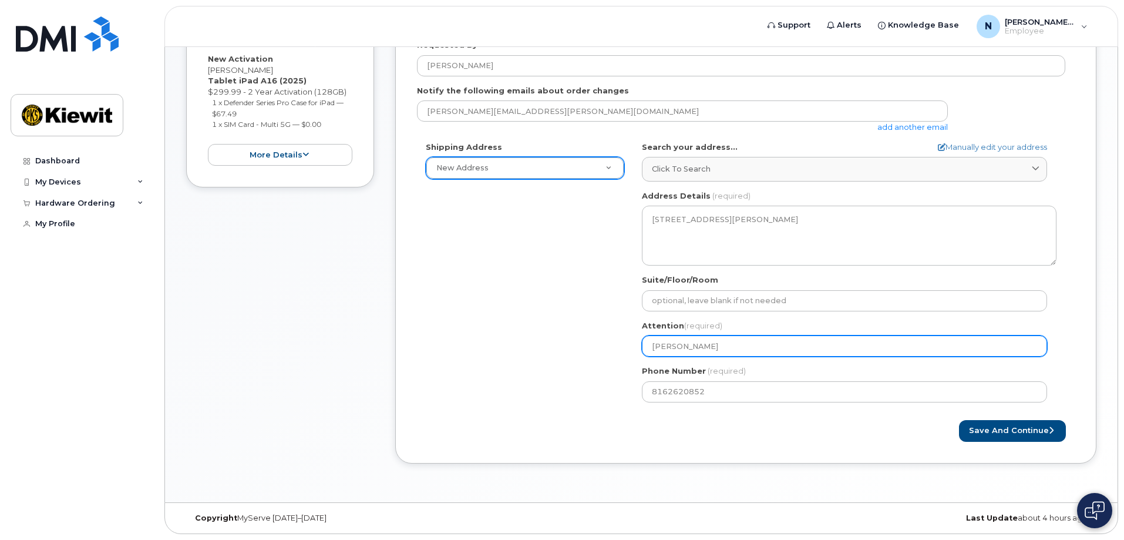
type input "Brian HUnt"
select select
type input "Brian HUnte"
select select
type input "Brian HUnter"
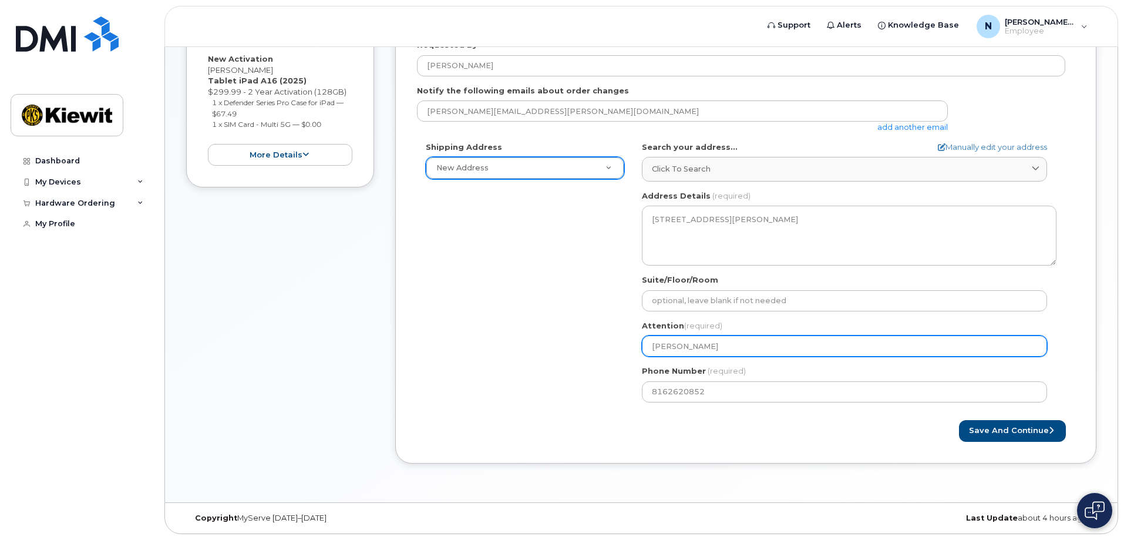
select select
type input "Brian HUnte"
select select
type input "Brian HUnt"
select select
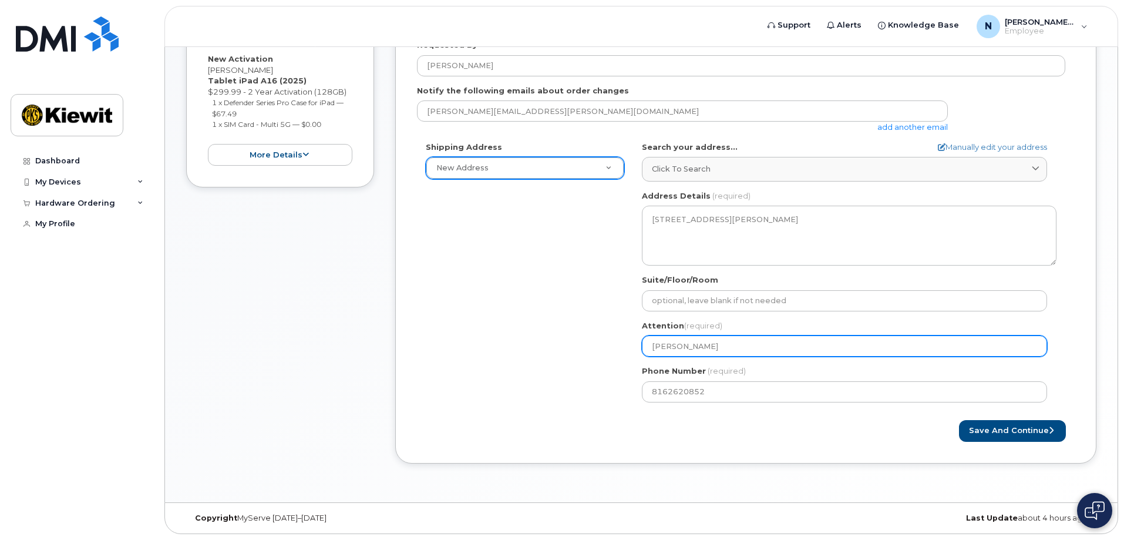
type input "Brian HUn"
select select
type input "Brian HU"
select select
type input "Brian H"
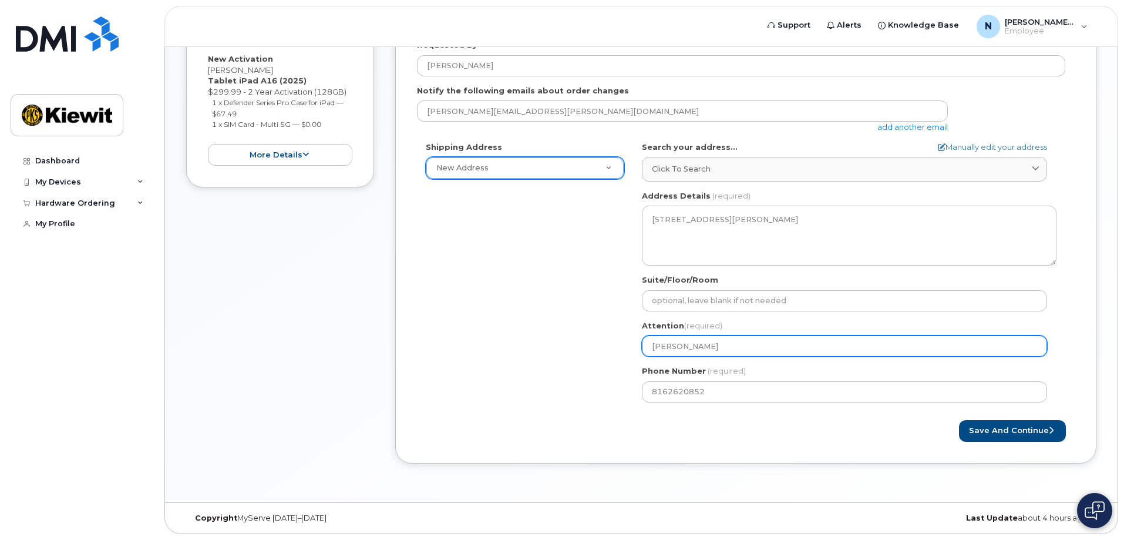
select select
type input "Brian Hu"
select select
type input "Brian Hun"
select select
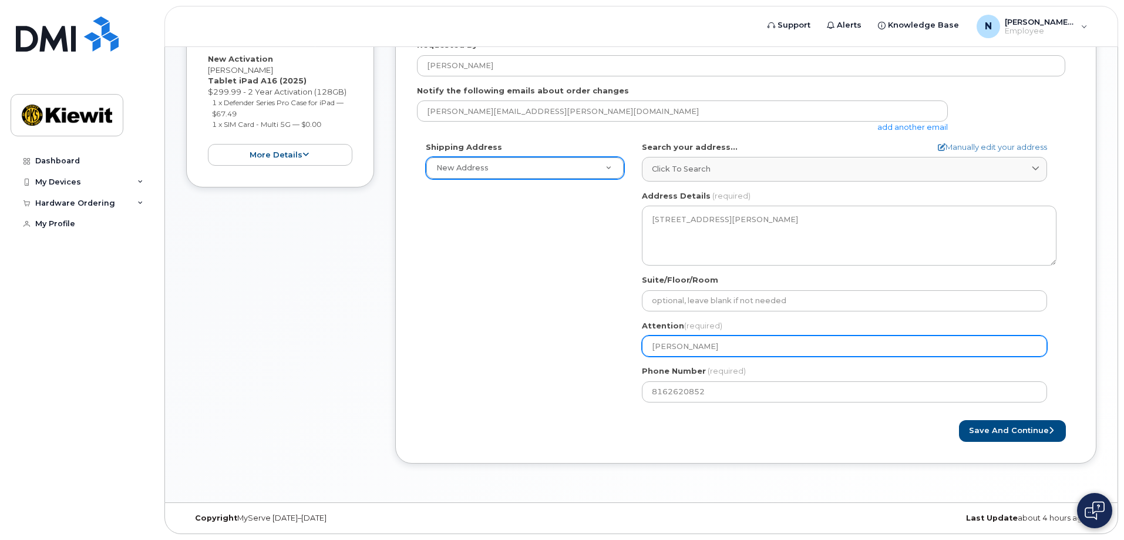
type input "Brian Hunt"
select select
type input "Brian Hunte"
select select
type input "Brian Hunter"
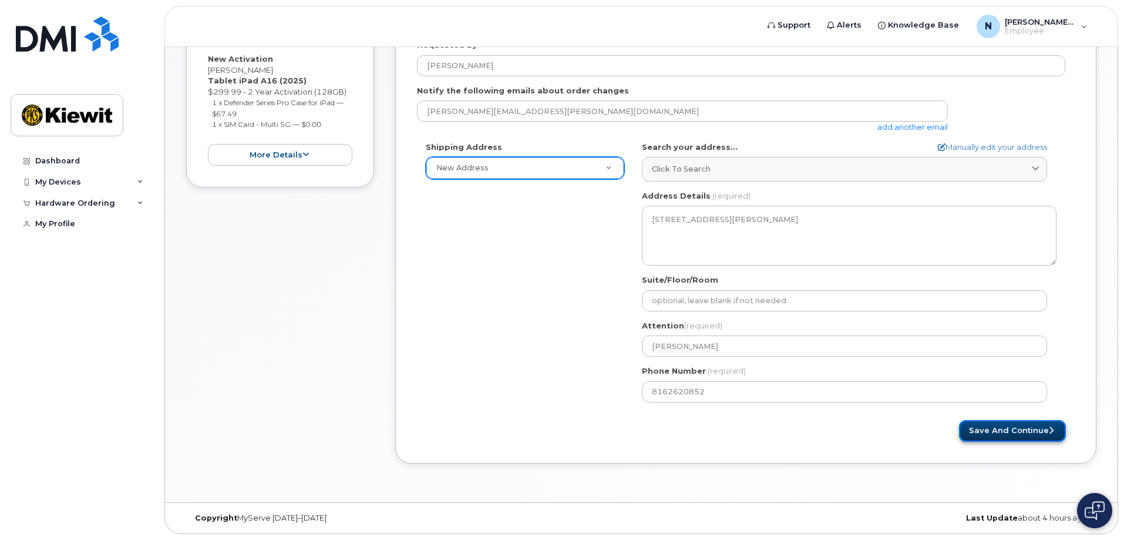
click at [1014, 431] on button "Save and Continue" at bounding box center [1012, 431] width 107 height 22
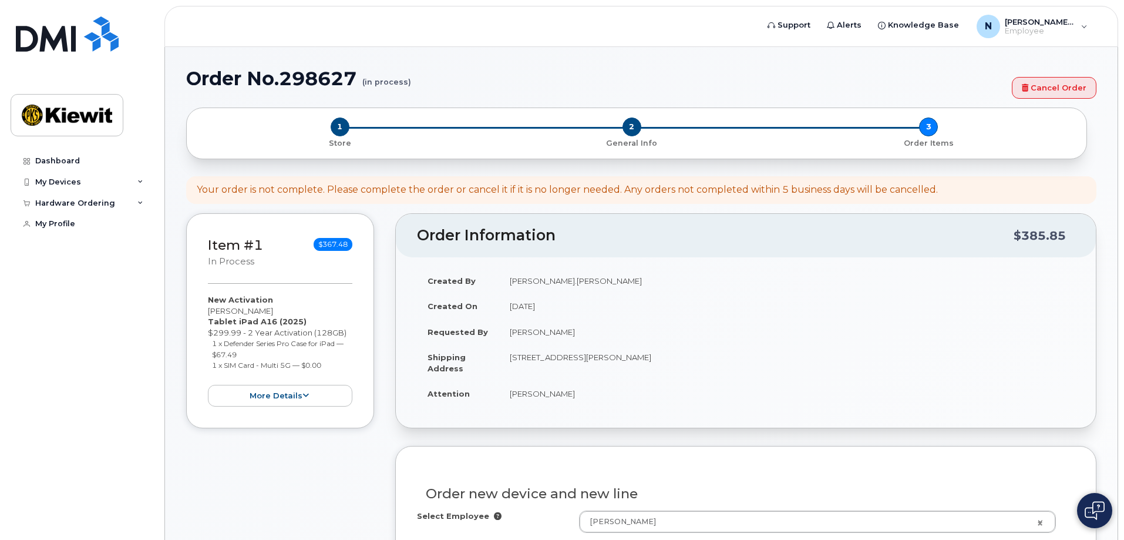
select select
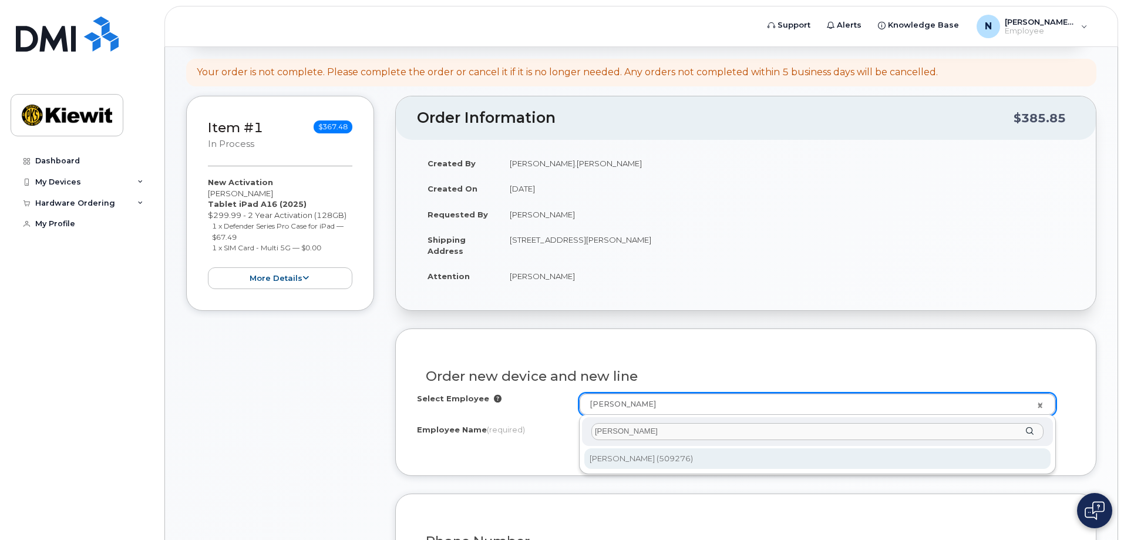
type input "[PERSON_NAME]"
type input "2163360"
type input "[PERSON_NAME]"
type input "3409 Pear St"
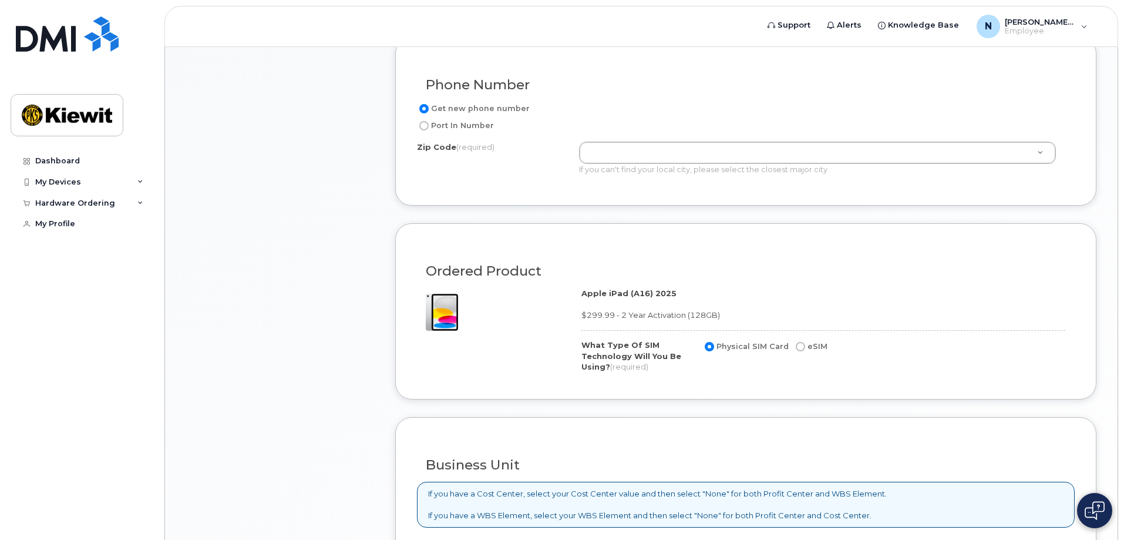
scroll to position [587, 0]
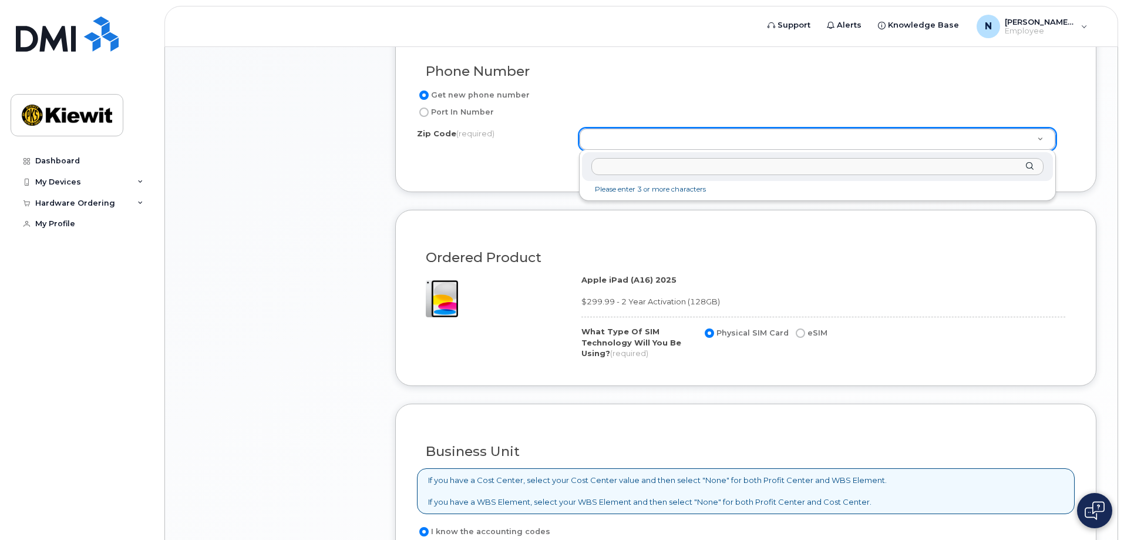
type input "3"
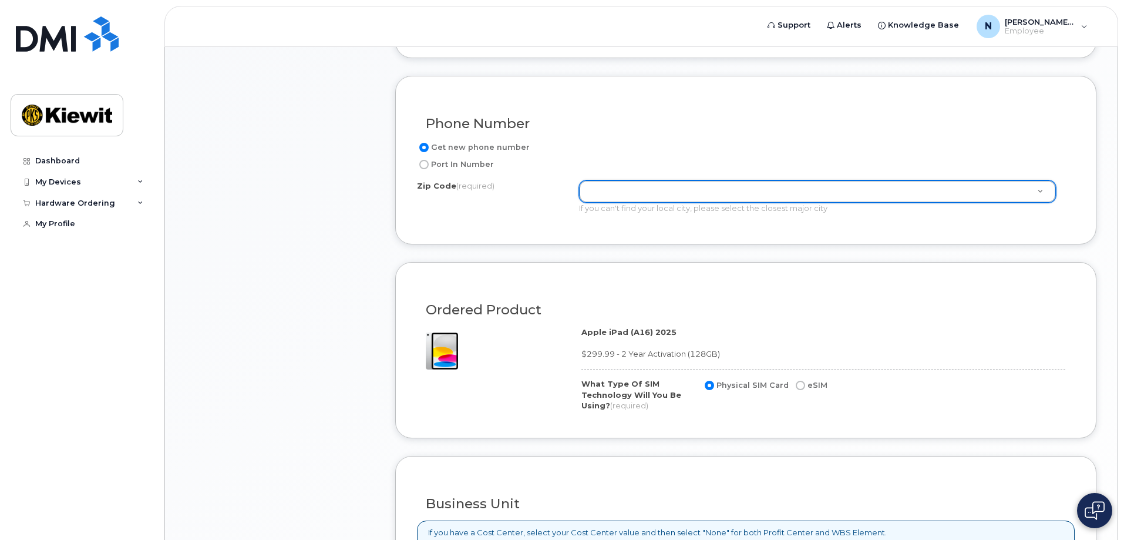
scroll to position [529, 0]
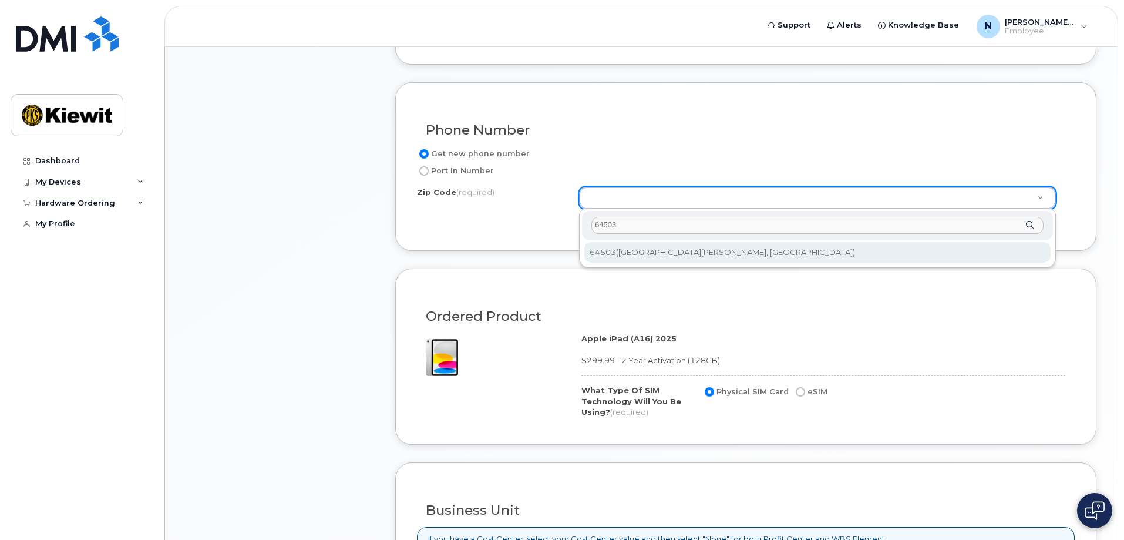
type input "64503"
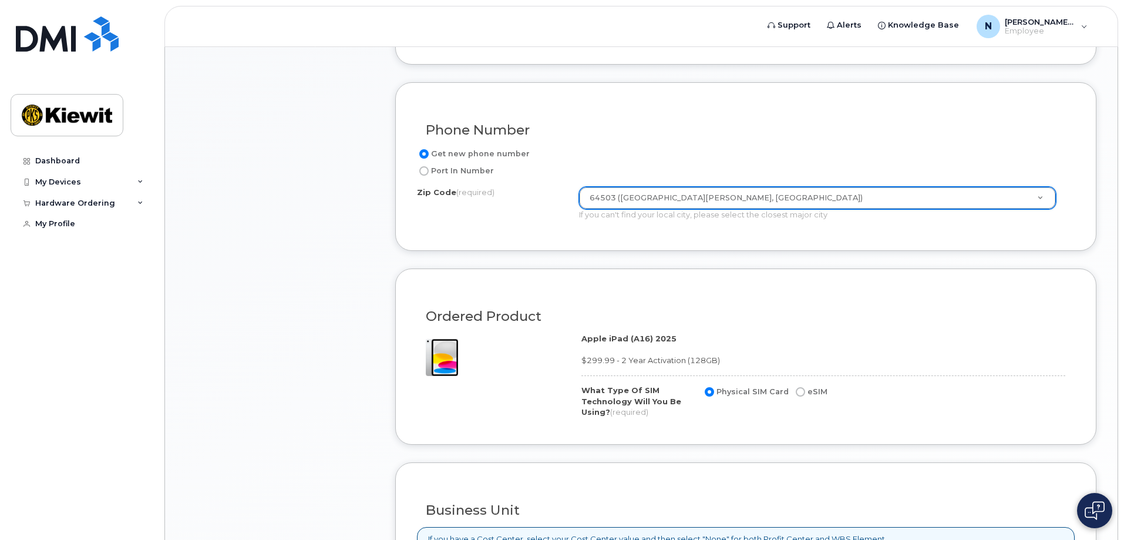
type input "64503 (Saint Joseph, MO)"
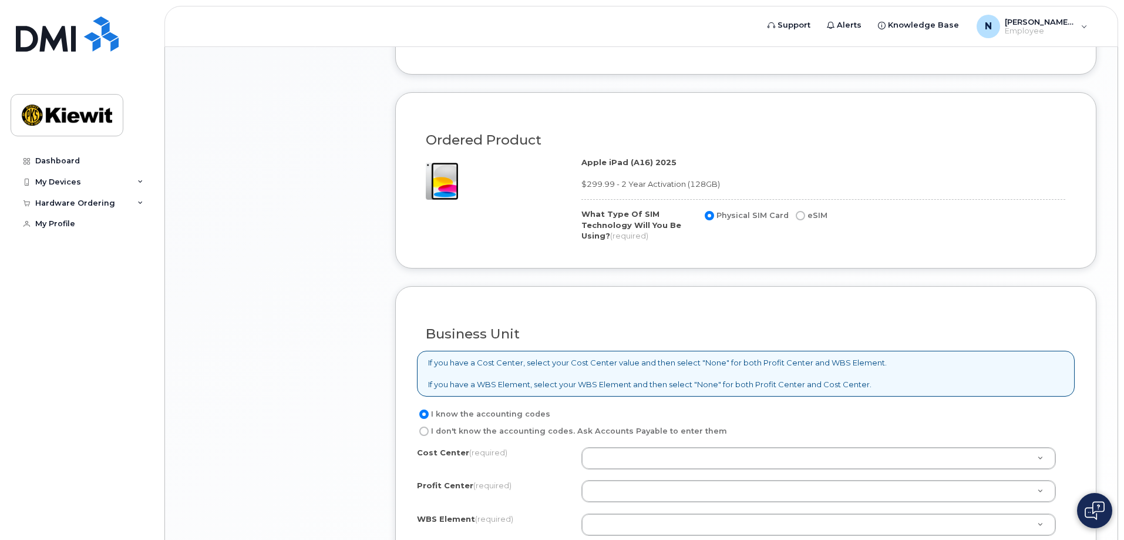
scroll to position [822, 0]
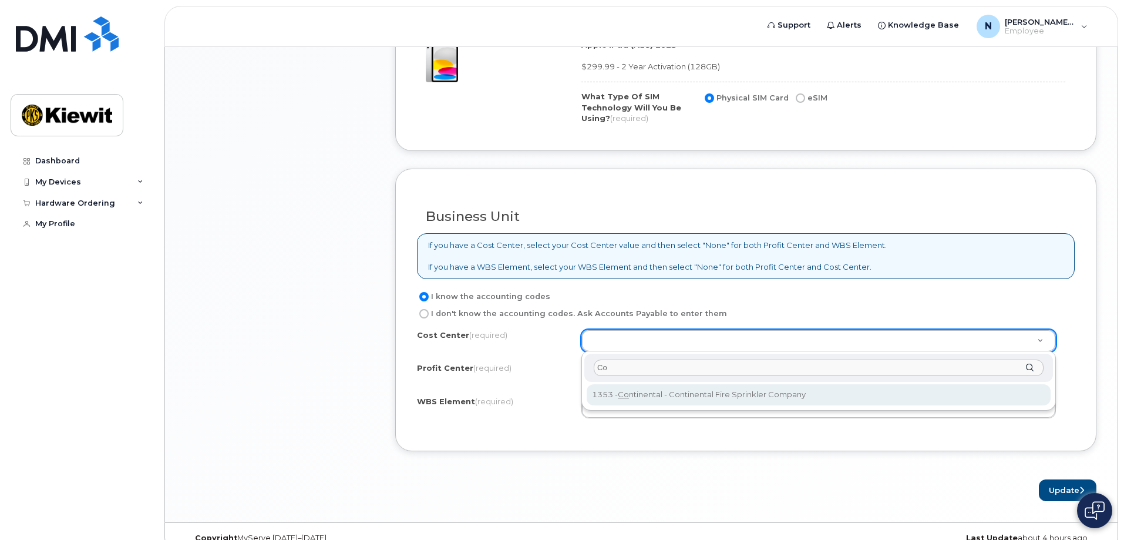
type input "Co"
type input "Continental"
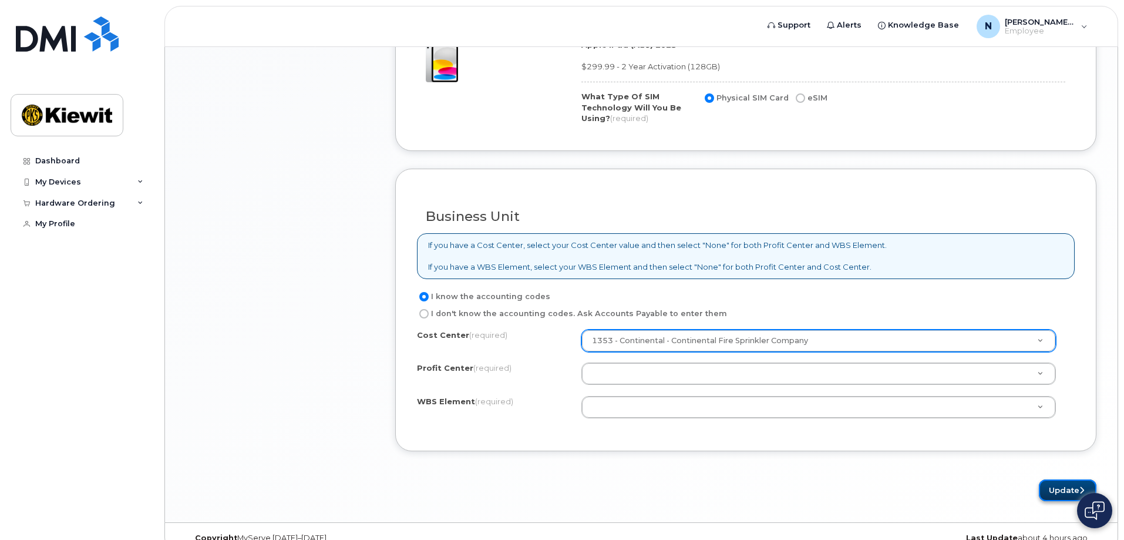
click at [1068, 489] on button "Update" at bounding box center [1068, 490] width 58 height 22
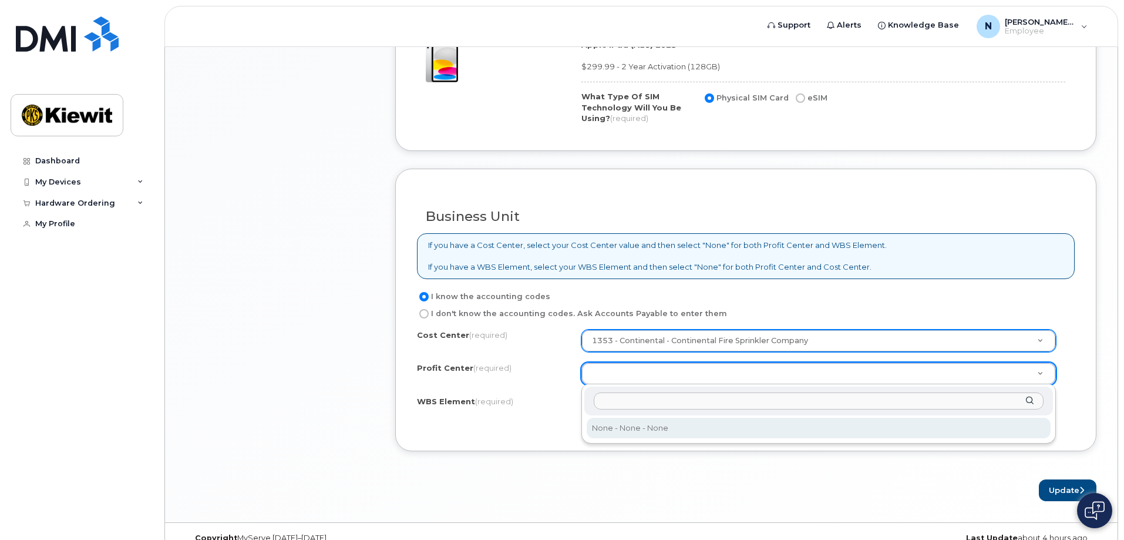
select select "None"
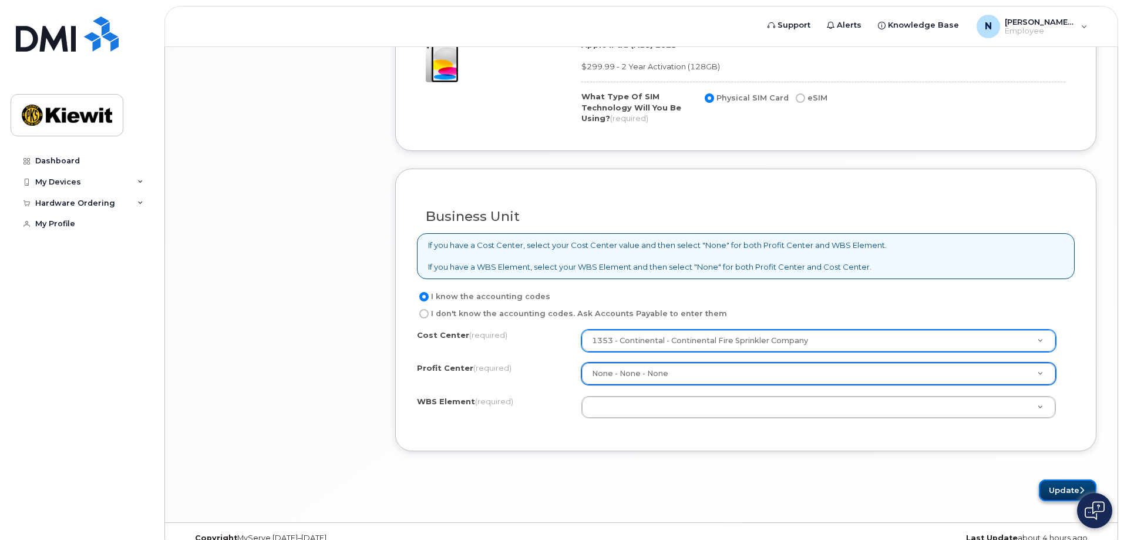
click at [1070, 487] on button "Update" at bounding box center [1068, 490] width 58 height 22
click at [1061, 488] on button "Update" at bounding box center [1068, 490] width 58 height 22
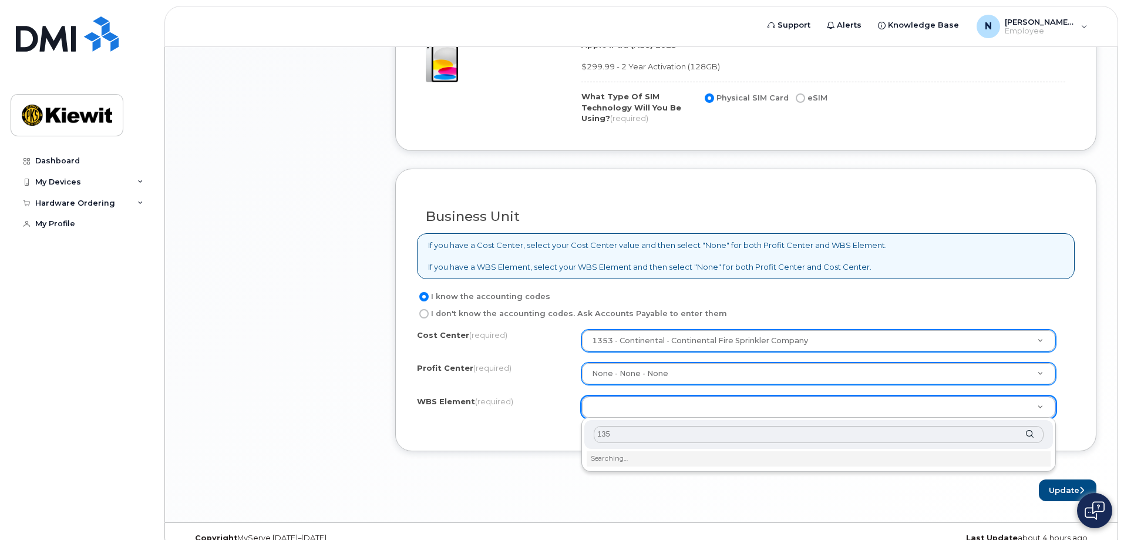
type input "1353"
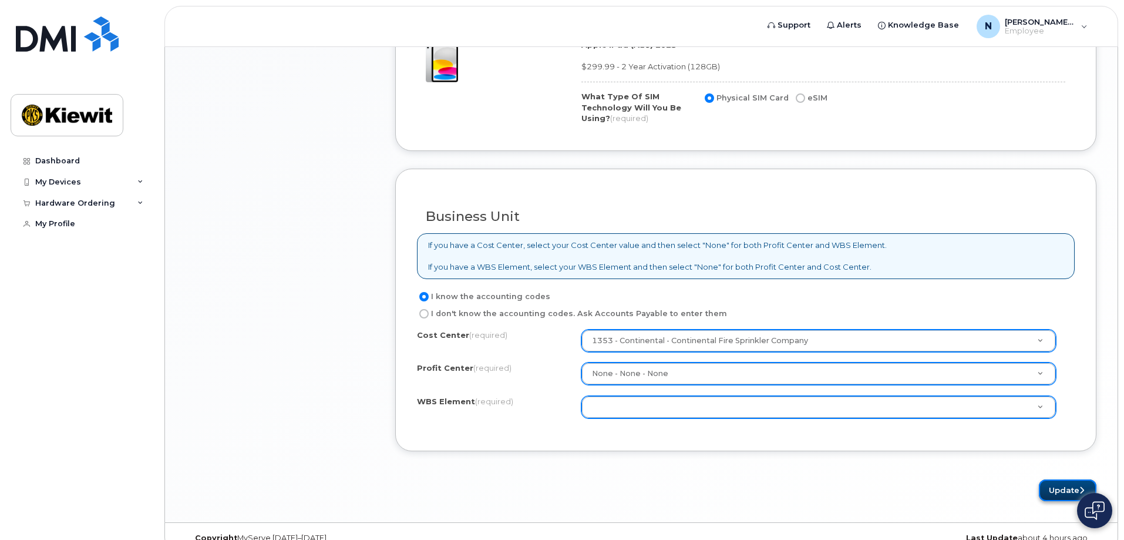
click at [1069, 490] on button "Update" at bounding box center [1068, 490] width 58 height 22
click at [677, 482] on div "Update" at bounding box center [745, 490] width 701 height 22
click at [419, 308] on label "I don't know the accounting codes. Ask Accounts Payable to enter them" at bounding box center [572, 314] width 310 height 14
click at [419, 309] on input "I don't know the accounting codes. Ask Accounts Payable to enter them" at bounding box center [423, 313] width 9 height 9
radio input "true"
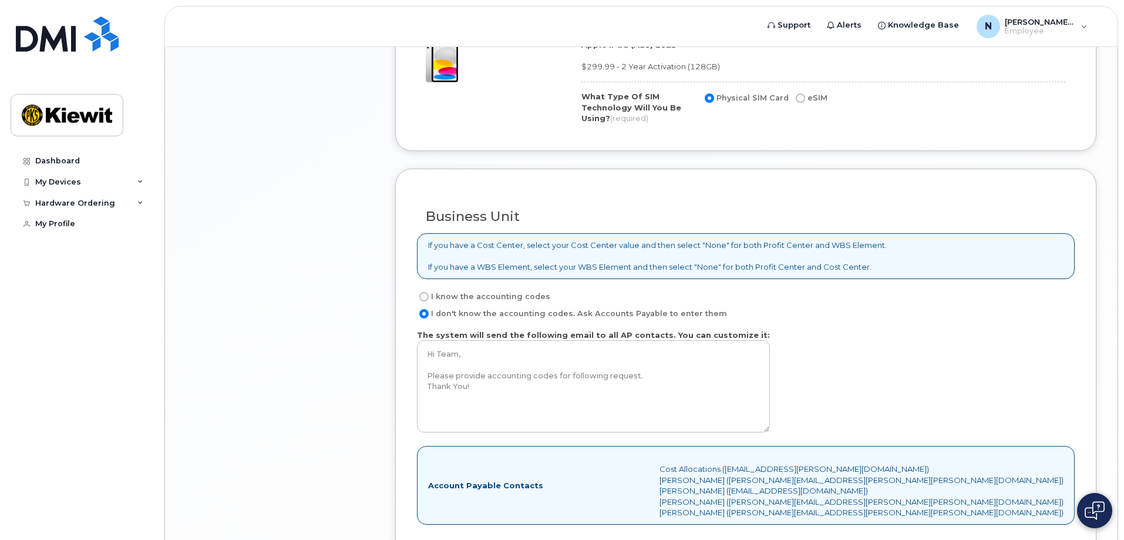
click at [424, 294] on input "I know the accounting codes" at bounding box center [423, 296] width 9 height 9
radio input "true"
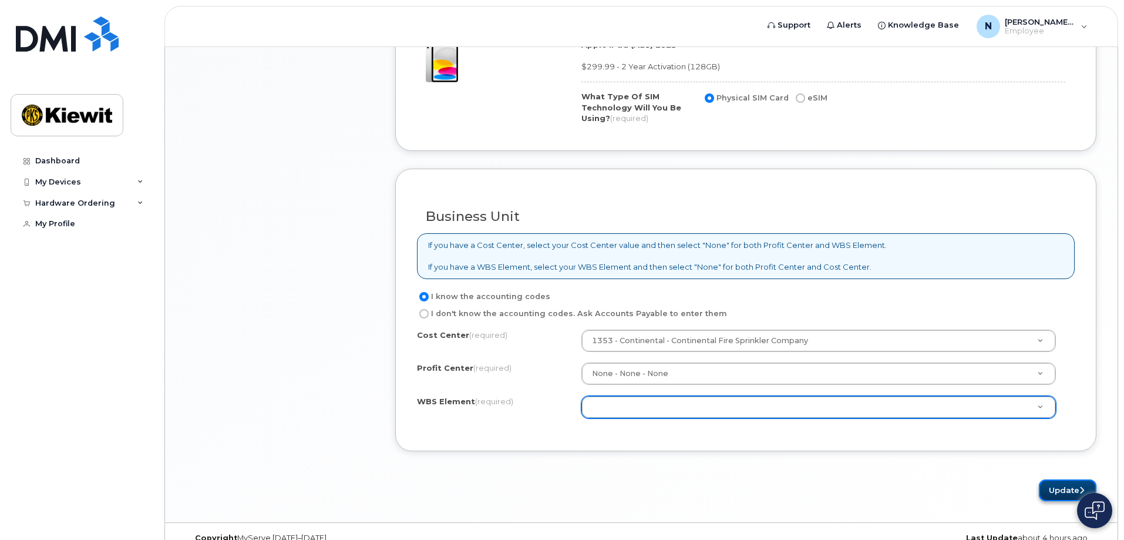
click at [1060, 486] on button "Update" at bounding box center [1068, 490] width 58 height 22
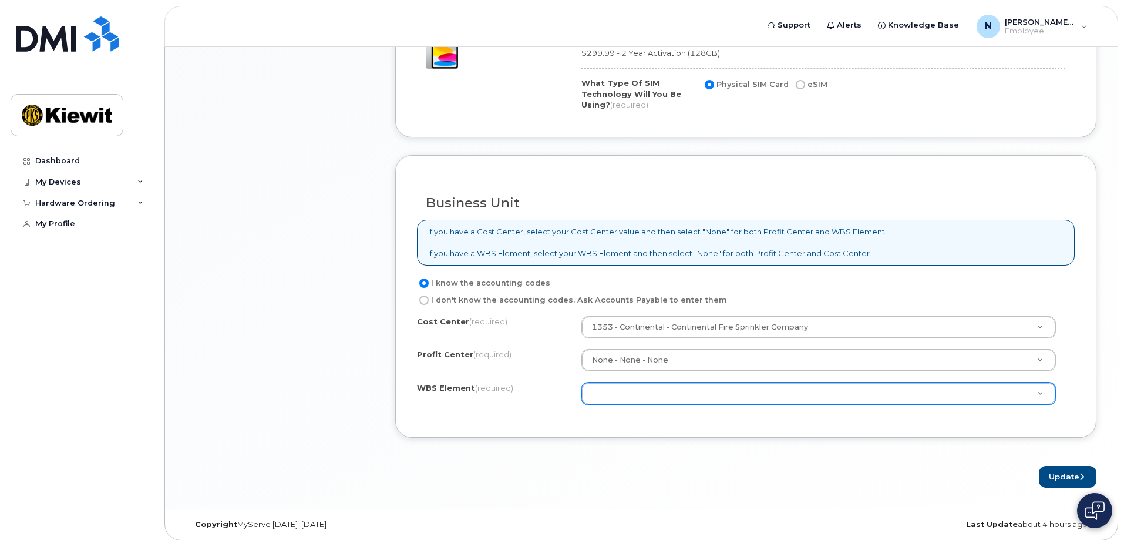
scroll to position [842, 0]
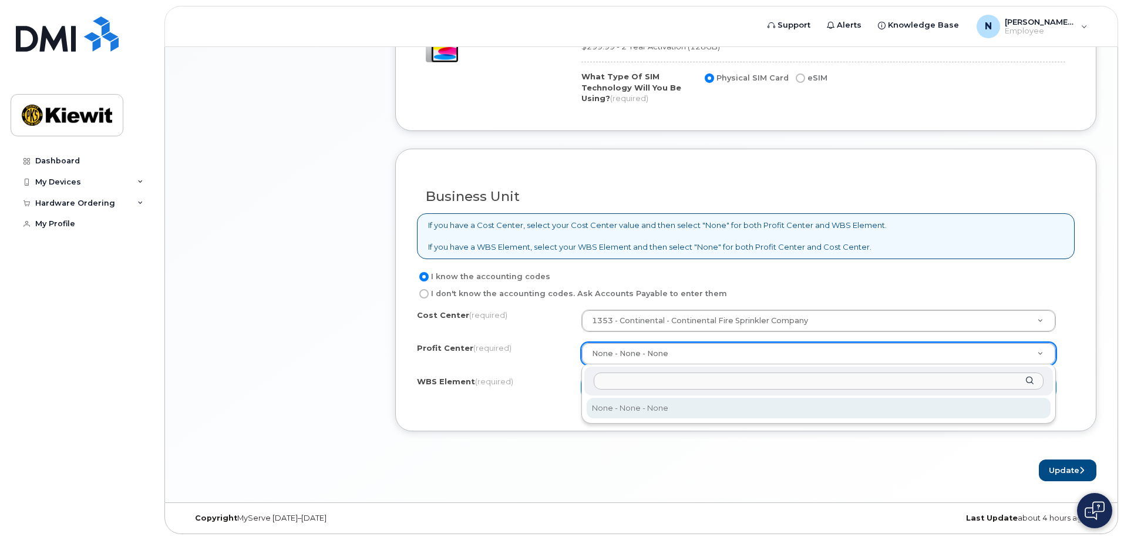
drag, startPoint x: 659, startPoint y: 351, endPoint x: 539, endPoint y: 351, distance: 119.8
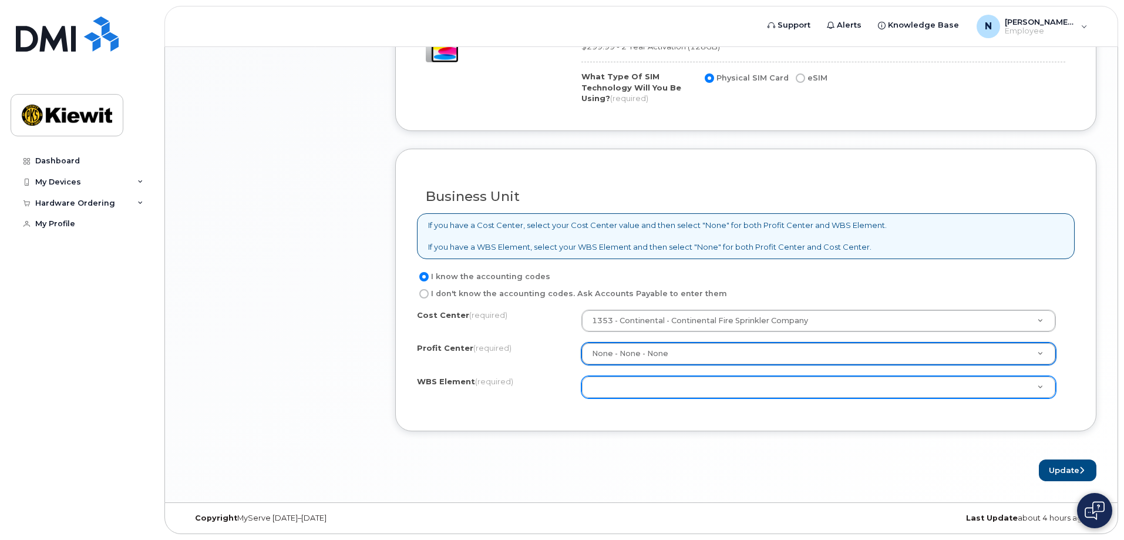
drag, startPoint x: 587, startPoint y: 351, endPoint x: 683, endPoint y: 351, distance: 95.8
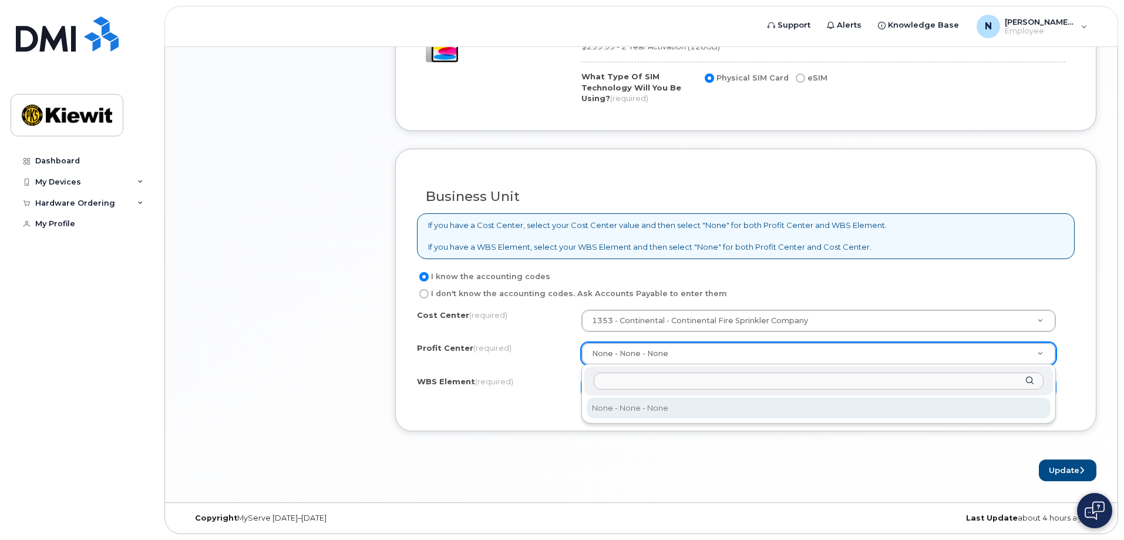
drag, startPoint x: 649, startPoint y: 354, endPoint x: 533, endPoint y: 364, distance: 116.2
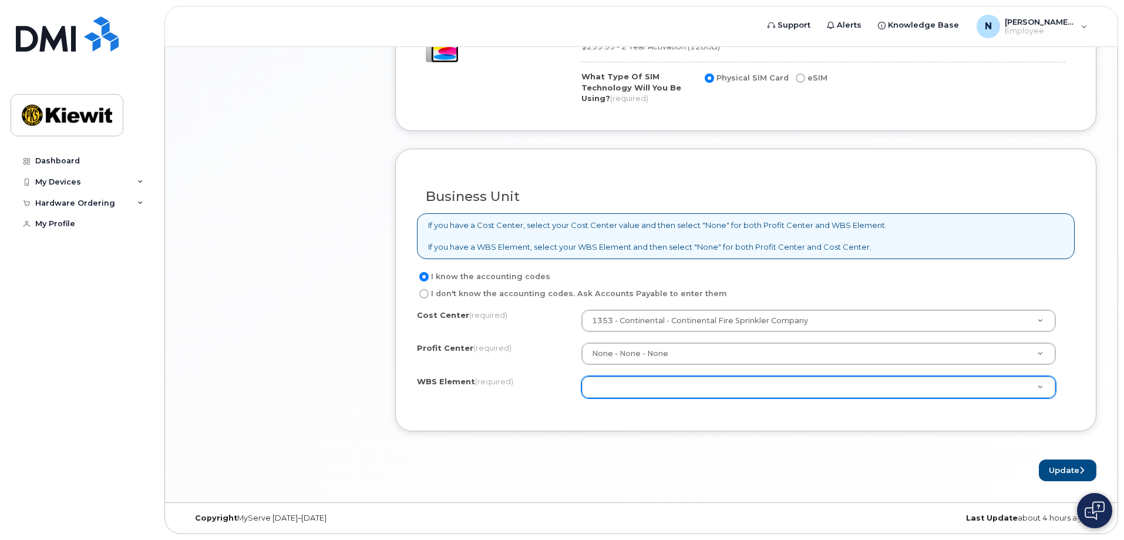
click at [426, 290] on input "I don't know the accounting codes. Ask Accounts Payable to enter them" at bounding box center [423, 293] width 9 height 9
radio input "true"
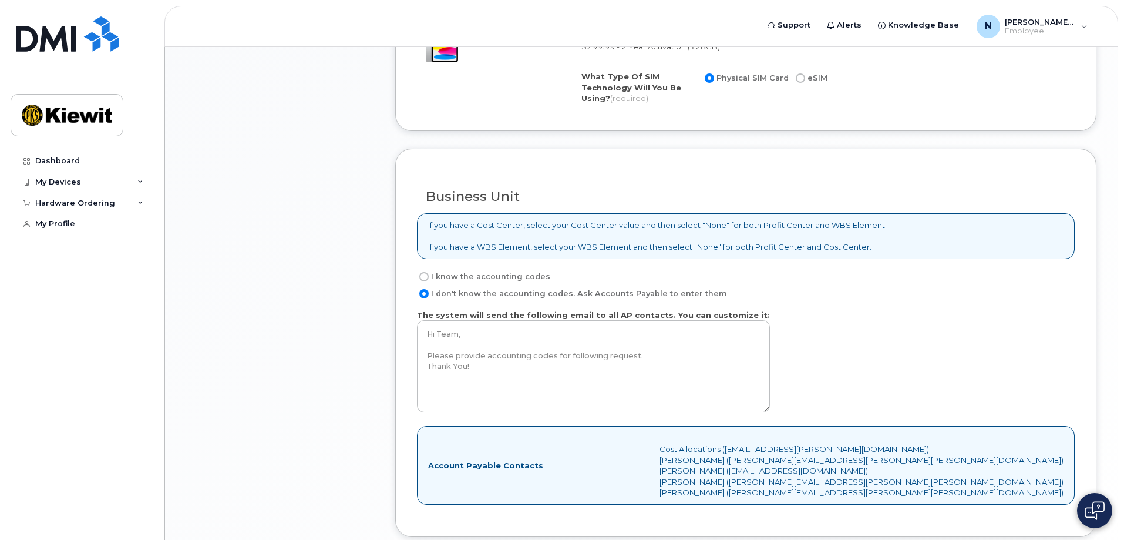
click at [424, 276] on input "I know the accounting codes" at bounding box center [423, 276] width 9 height 9
radio input "true"
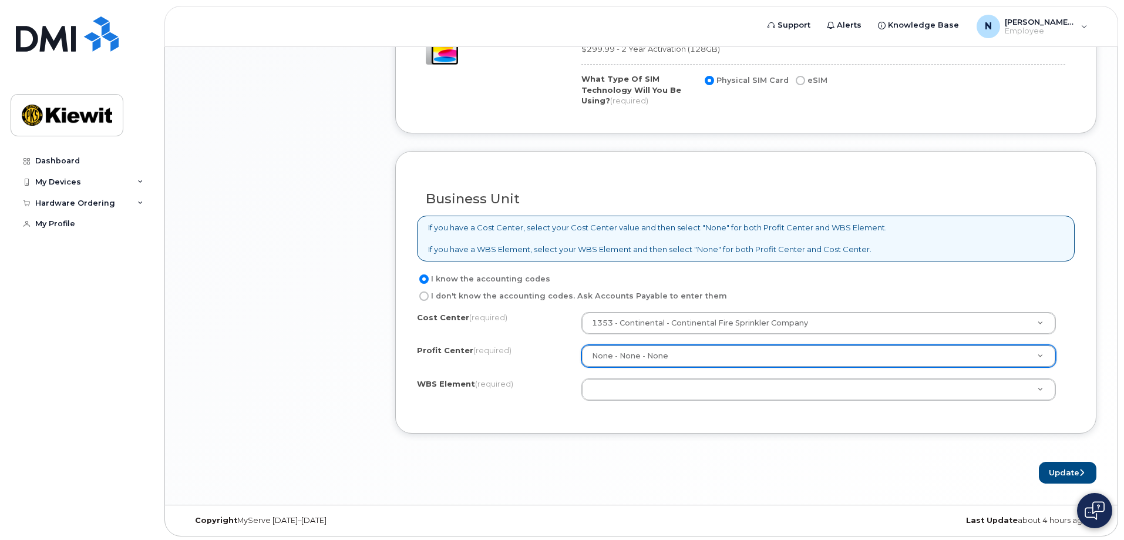
scroll to position [842, 0]
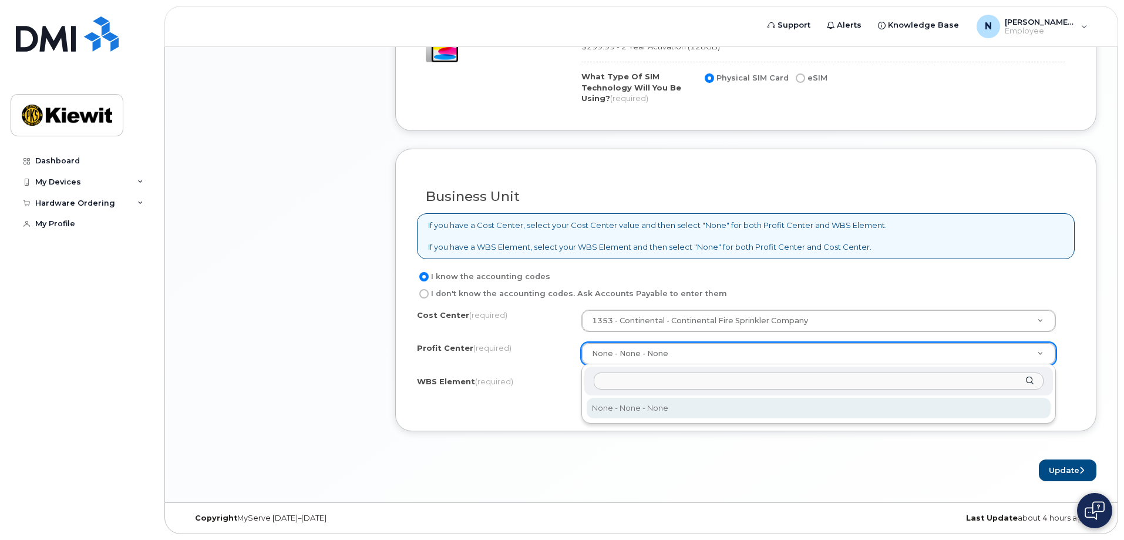
drag, startPoint x: 590, startPoint y: 350, endPoint x: 680, endPoint y: 350, distance: 89.9
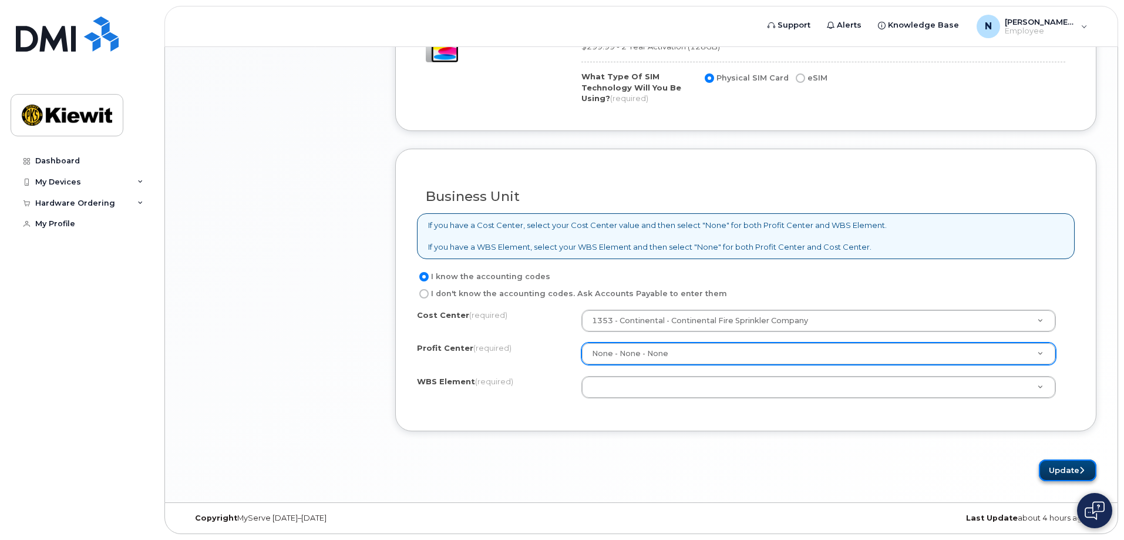
click at [1069, 464] on button "Update" at bounding box center [1068, 470] width 58 height 22
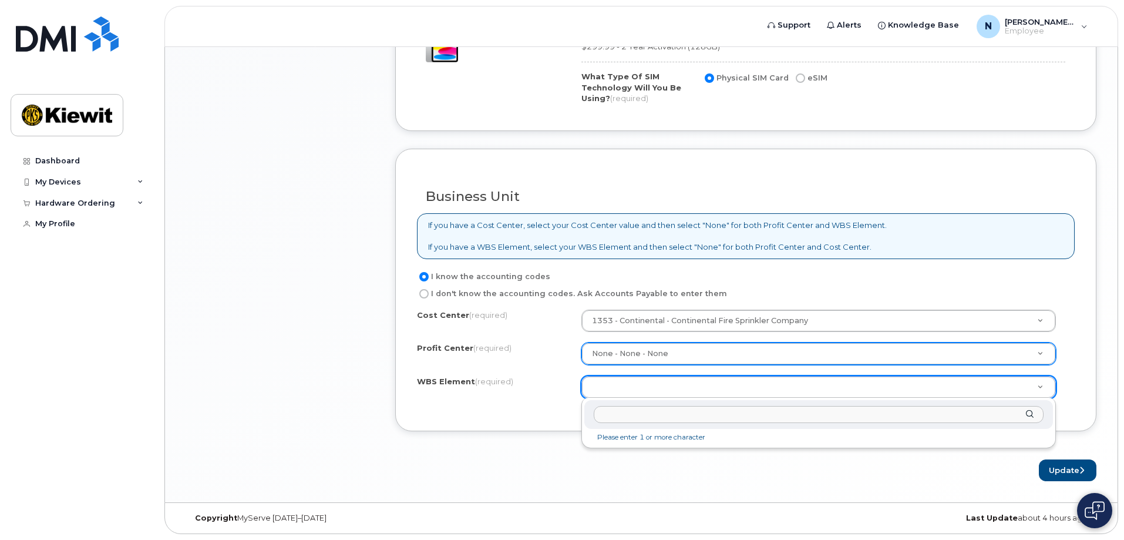
type input "0"
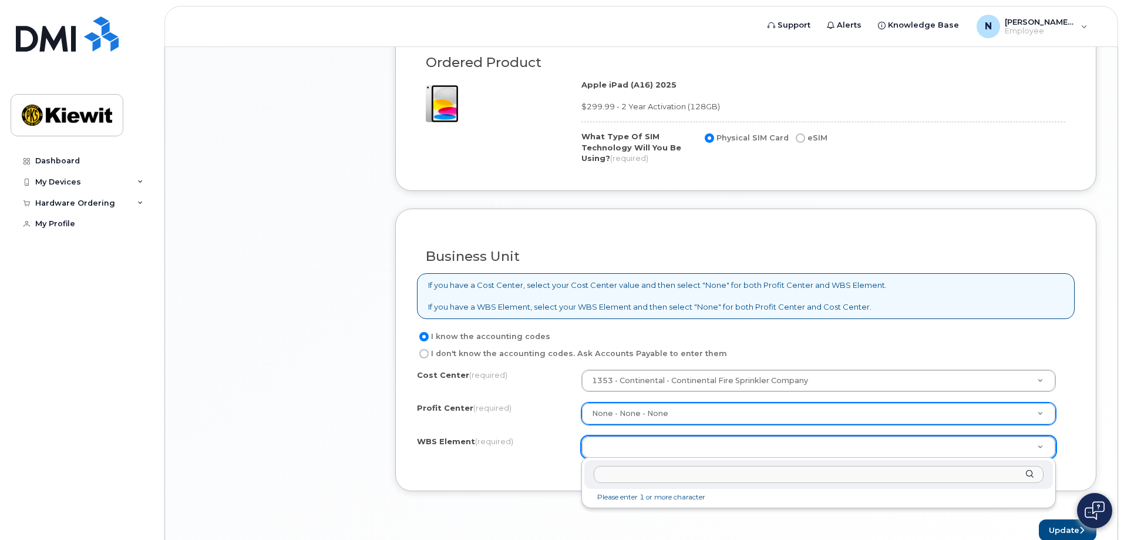
scroll to position [725, 0]
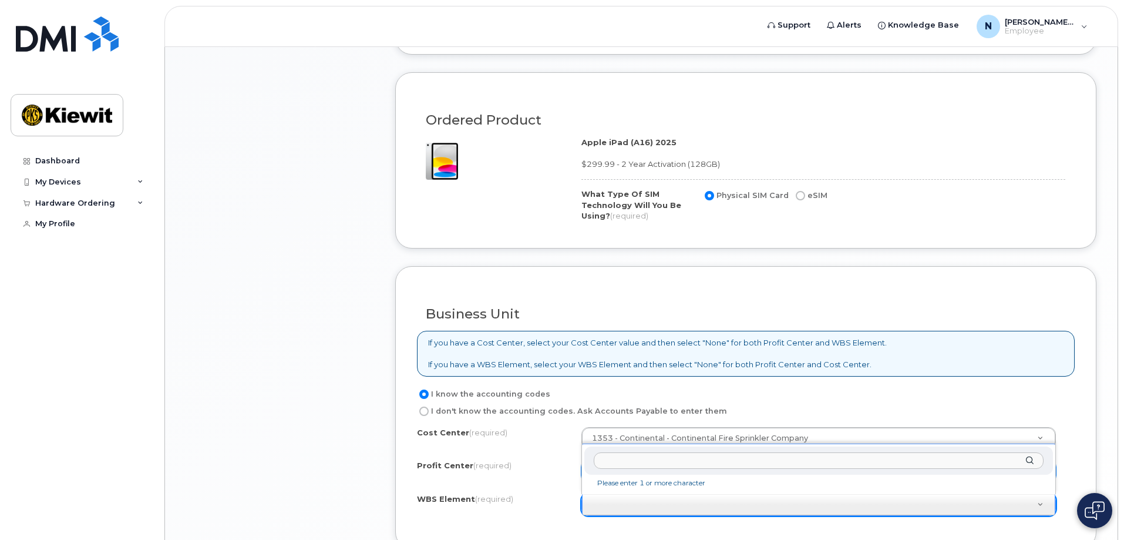
click at [761, 453] on input "text" at bounding box center [819, 460] width 450 height 17
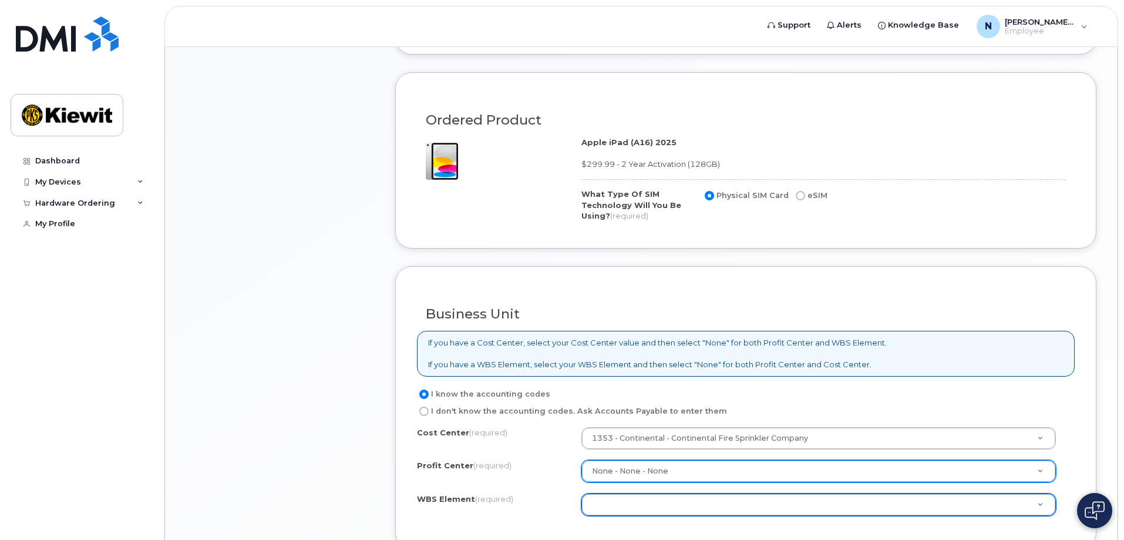
drag, startPoint x: 495, startPoint y: 462, endPoint x: 508, endPoint y: 464, distance: 12.5
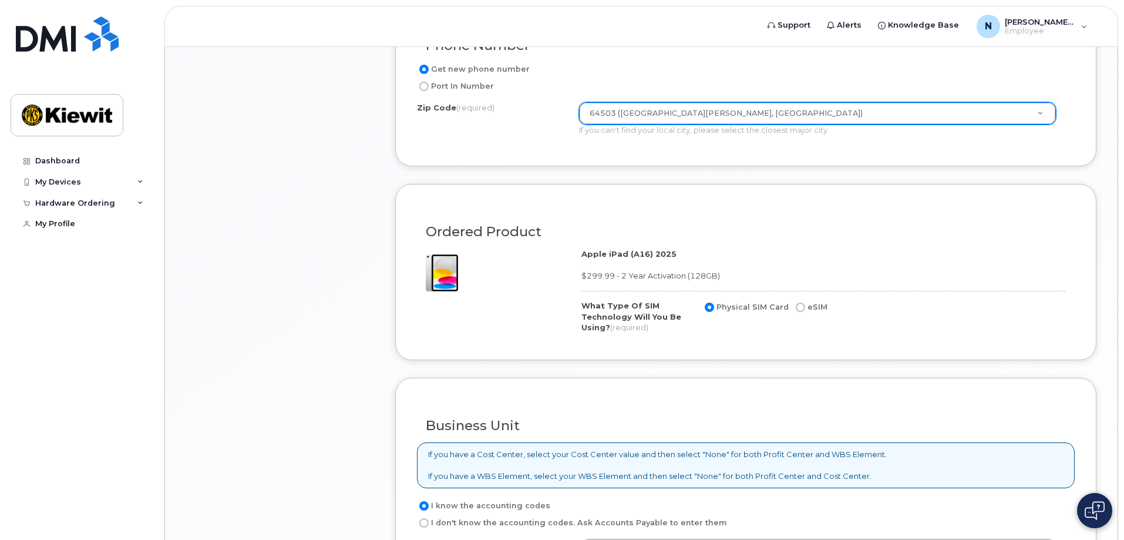
scroll to position [784, 0]
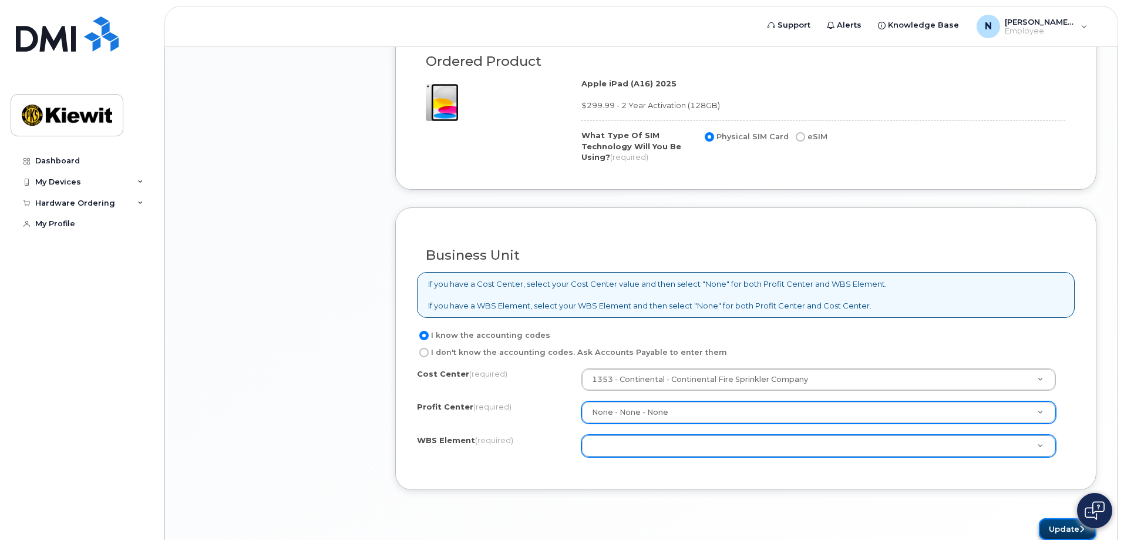
click at [1063, 526] on button "Update" at bounding box center [1068, 529] width 58 height 22
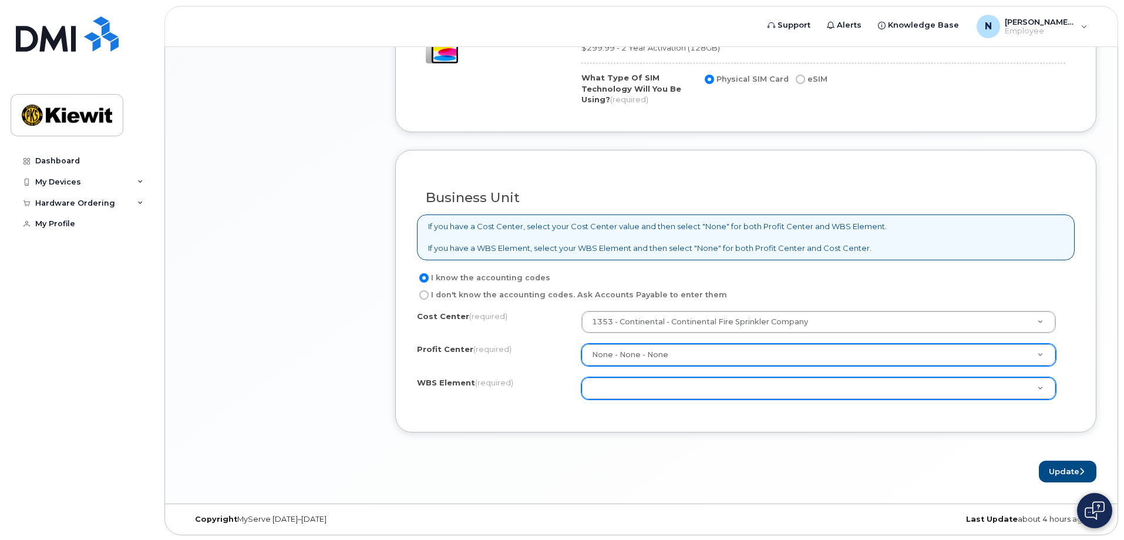
scroll to position [842, 0]
click at [1071, 464] on button "Update" at bounding box center [1068, 470] width 58 height 22
click at [1050, 464] on button "Update" at bounding box center [1068, 470] width 58 height 22
click at [465, 469] on div "Update" at bounding box center [745, 470] width 701 height 22
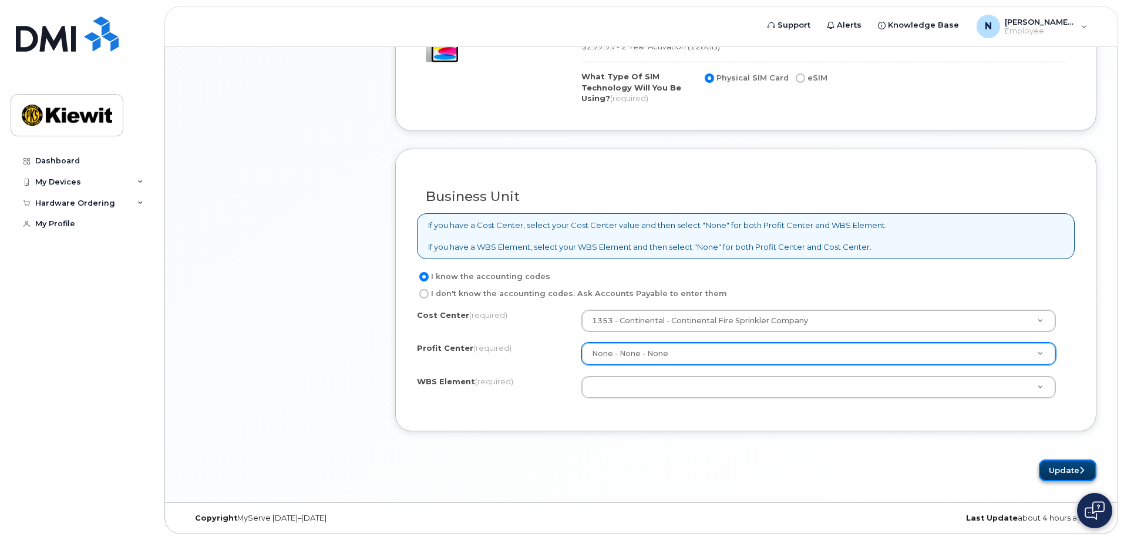
click at [1070, 466] on button "Update" at bounding box center [1068, 470] width 58 height 22
click at [555, 473] on div "Update" at bounding box center [745, 470] width 701 height 22
click at [1075, 481] on button "Update" at bounding box center [1068, 470] width 58 height 22
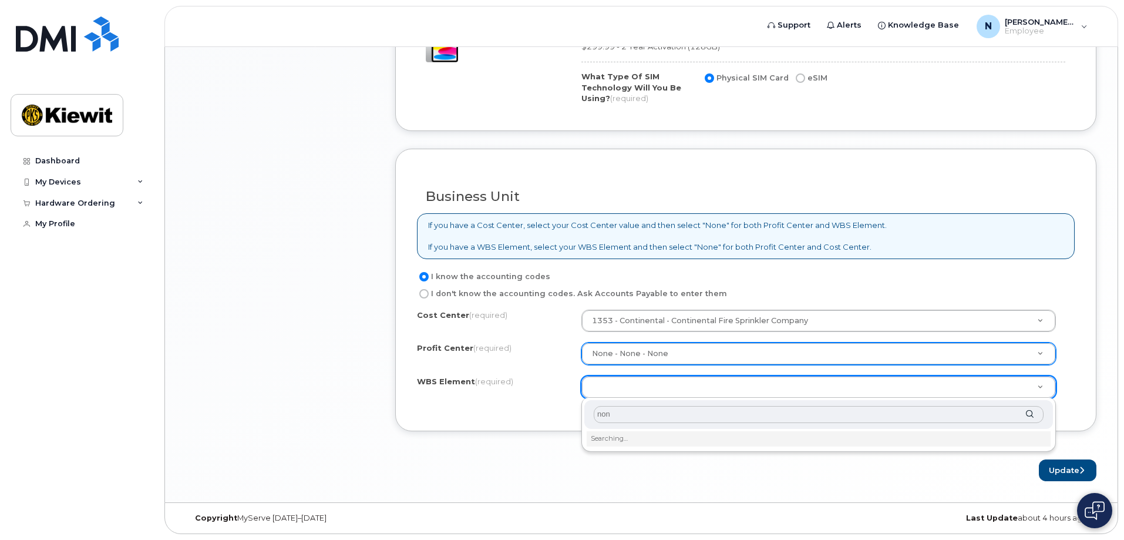
type input "none"
click at [600, 415] on input "text" at bounding box center [819, 414] width 450 height 17
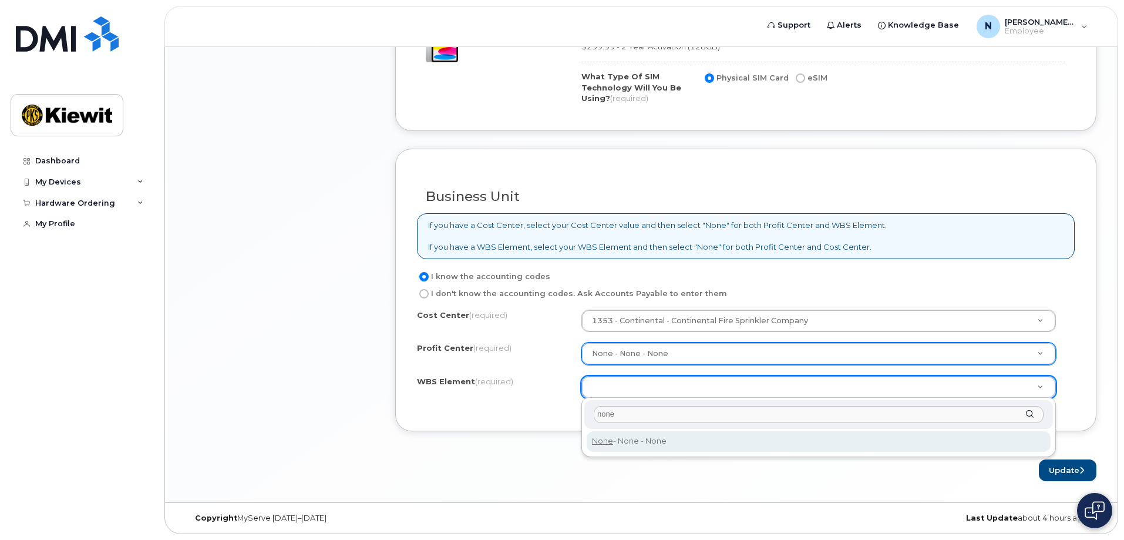
click at [653, 421] on input "none" at bounding box center [819, 414] width 450 height 17
type input "none"
type input "None"
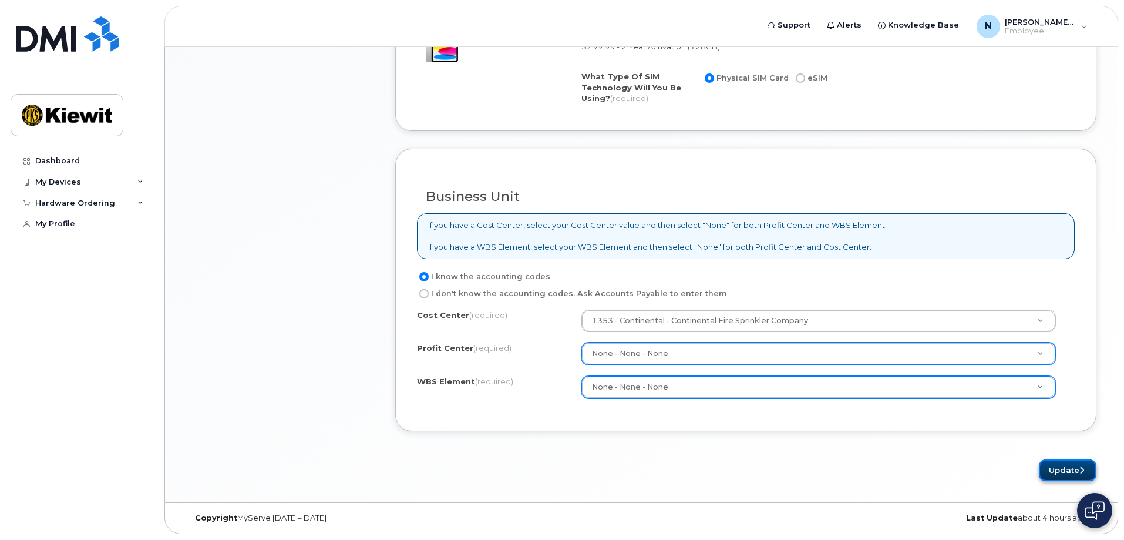
click at [1071, 465] on button "Update" at bounding box center [1068, 470] width 58 height 22
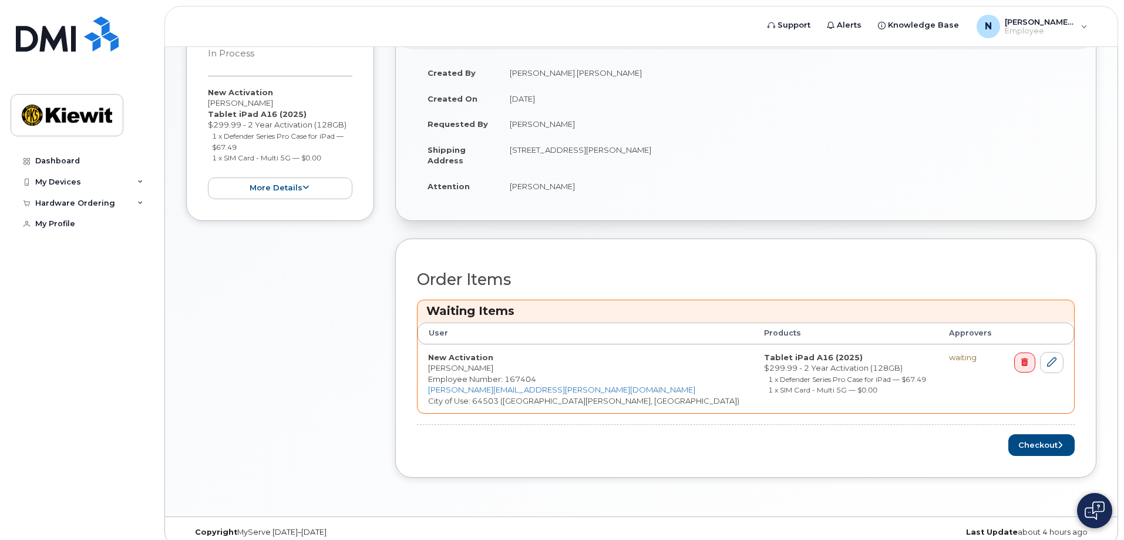
scroll to position [272, 0]
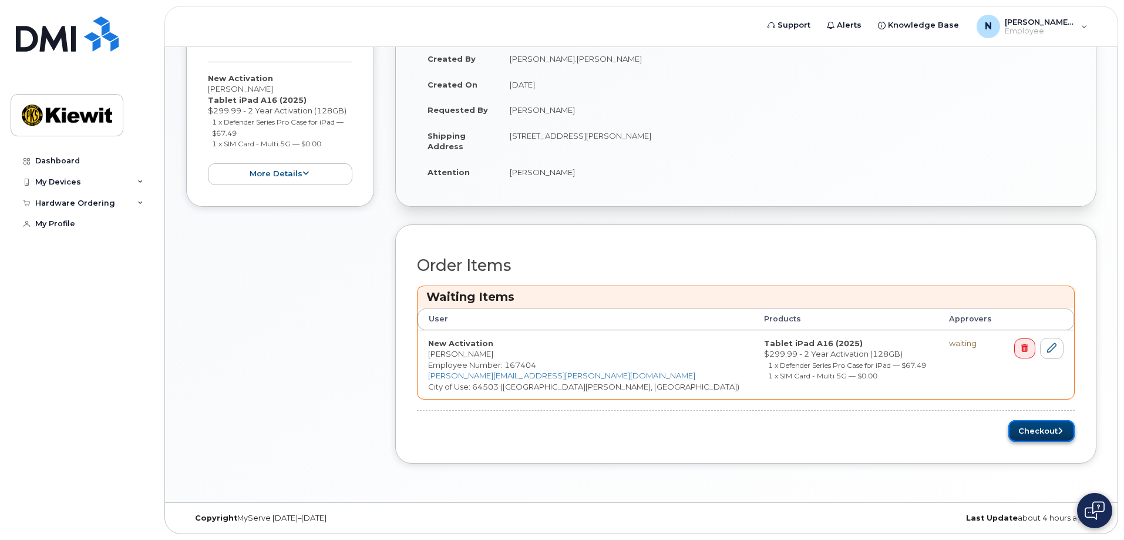
click at [1040, 425] on button "Checkout" at bounding box center [1042, 431] width 66 height 22
